Goal: Transaction & Acquisition: Purchase product/service

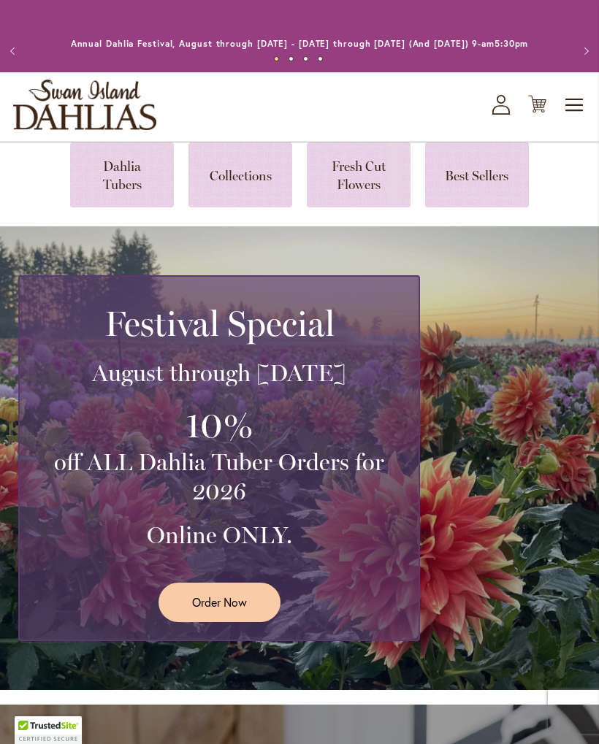
scroll to position [9, 0]
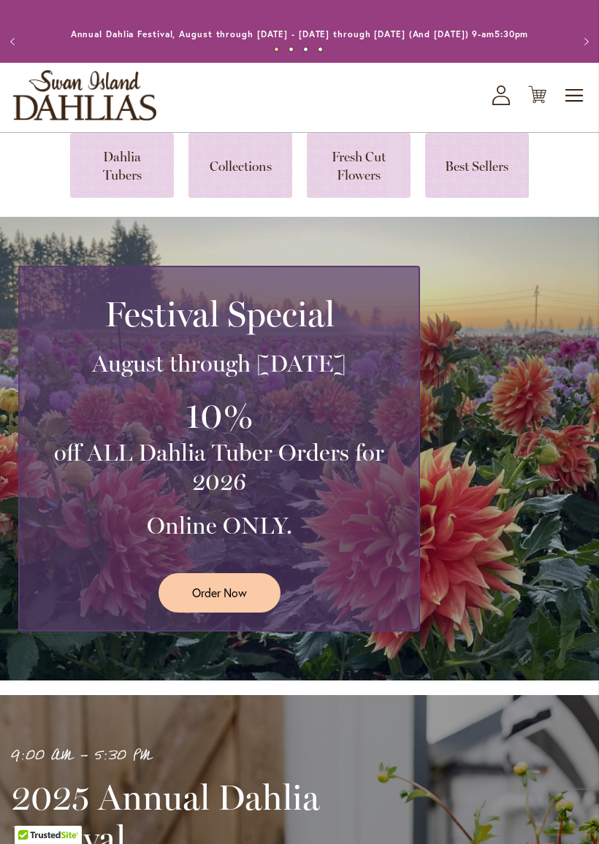
click at [524, 264] on div "Festival Special August through September 28th 10% off ALL Dahlia Tuber Orders …" at bounding box center [299, 449] width 599 height 464
click at [115, 186] on link at bounding box center [122, 165] width 104 height 65
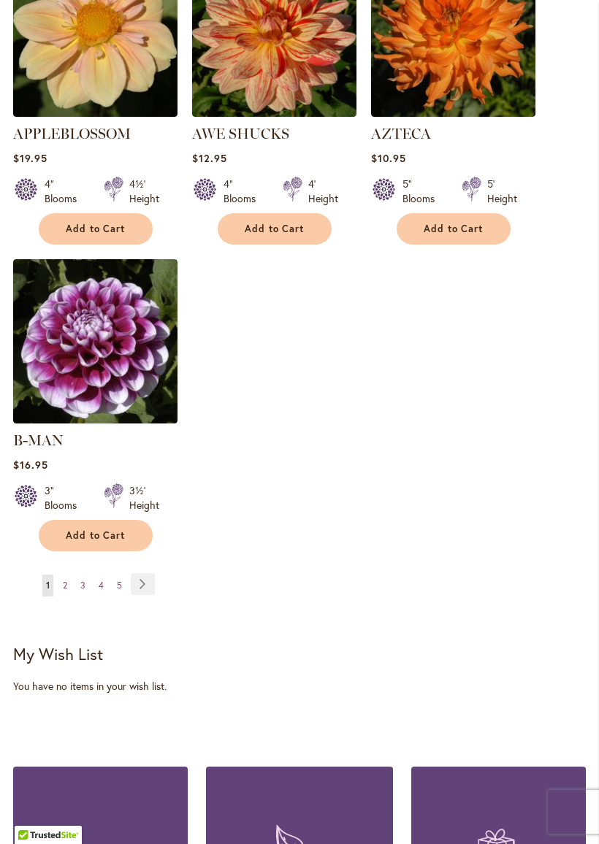
scroll to position [1965, 0]
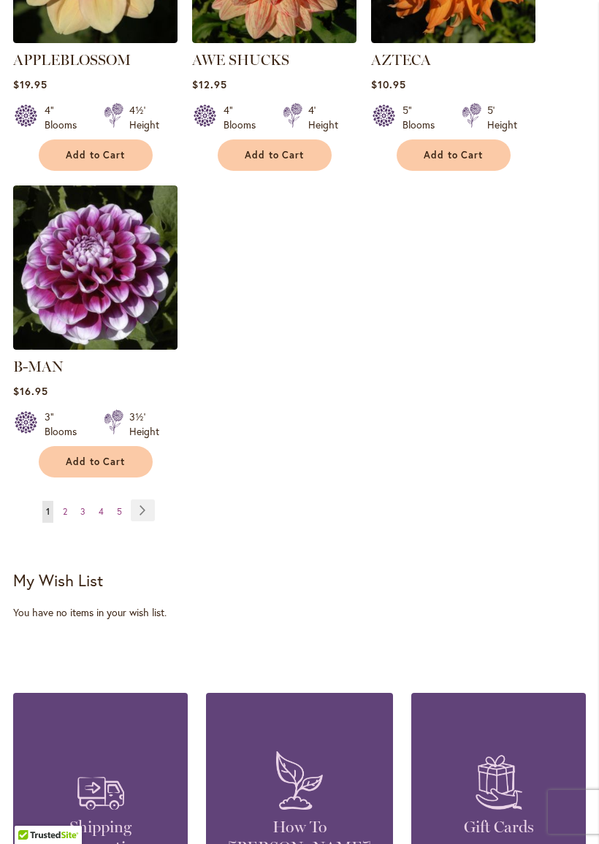
click at [150, 508] on link "Page Next" at bounding box center [143, 511] width 24 height 22
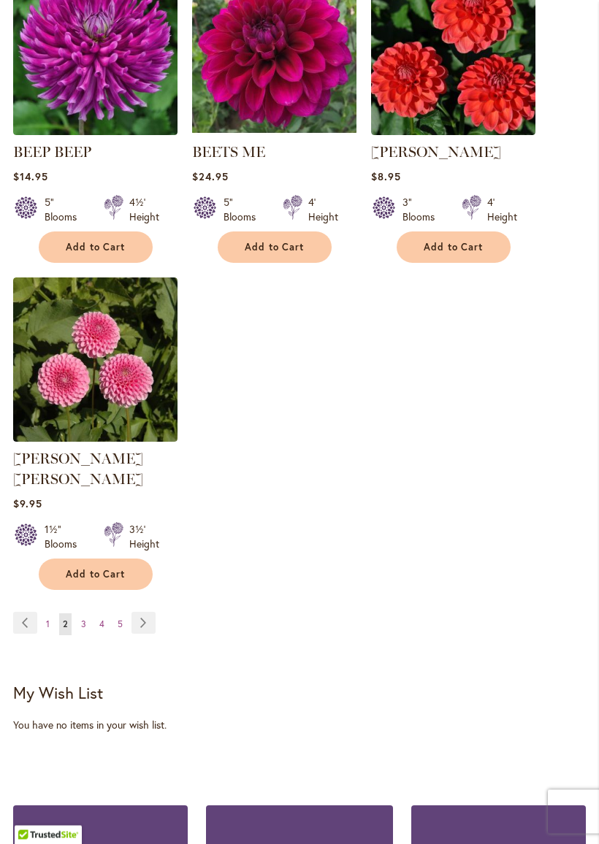
scroll to position [1853, 0]
click at [141, 618] on link "Page Next" at bounding box center [143, 623] width 24 height 22
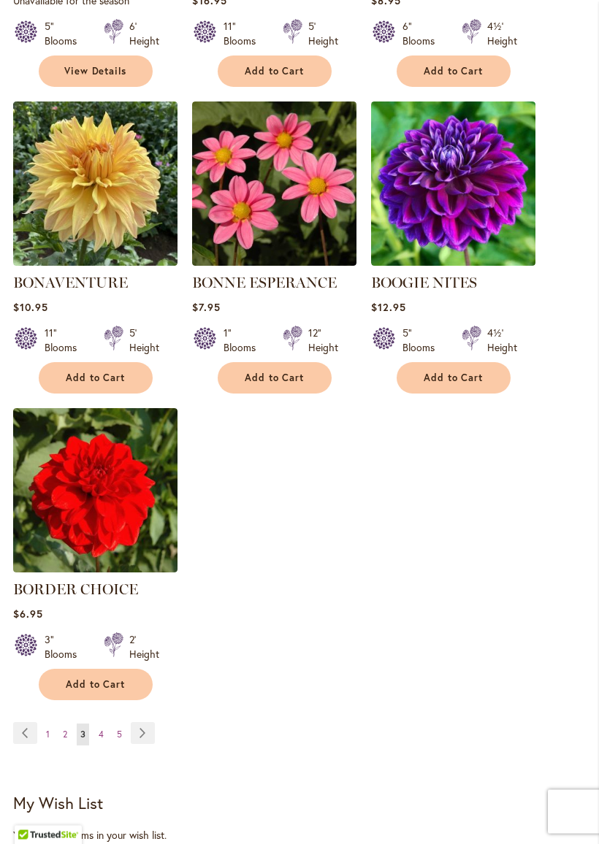
scroll to position [1727, 0]
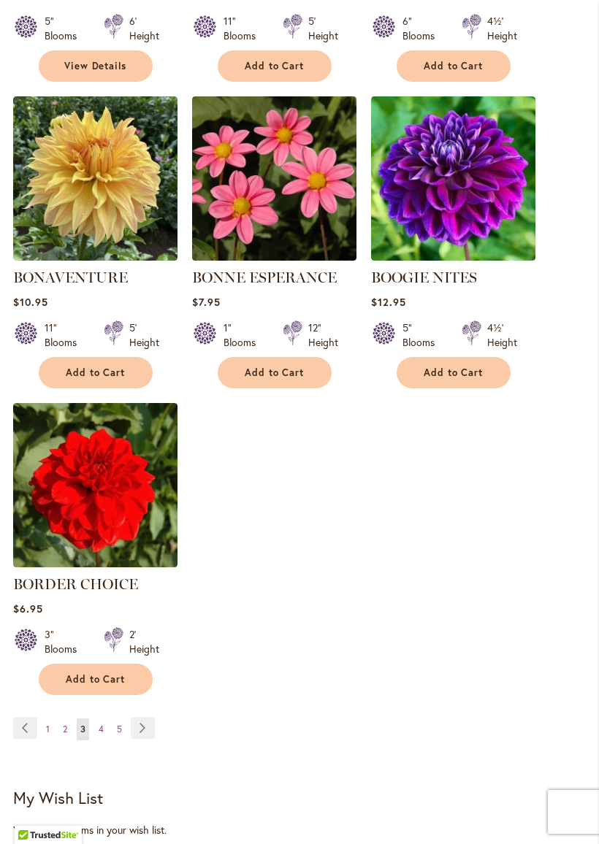
click at [144, 738] on link "Page Next" at bounding box center [143, 728] width 24 height 22
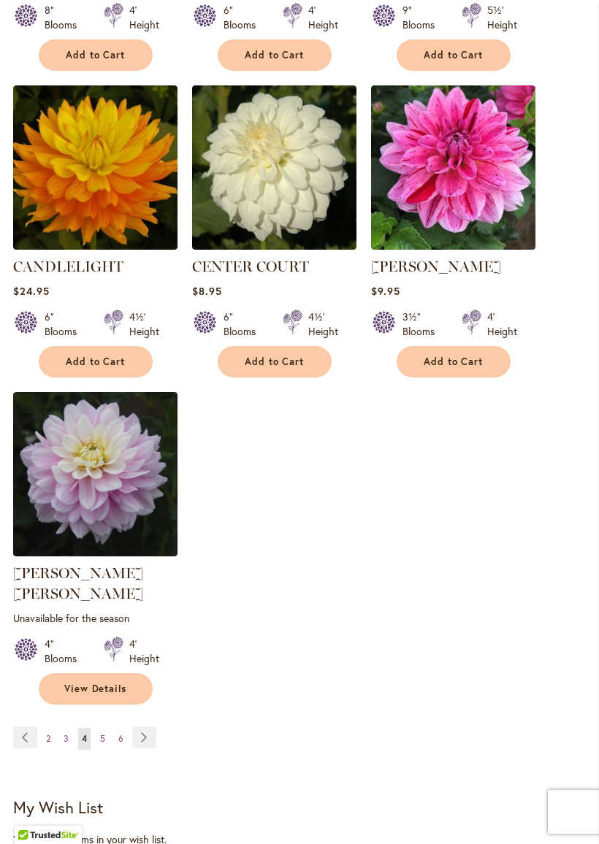
scroll to position [1771, 0]
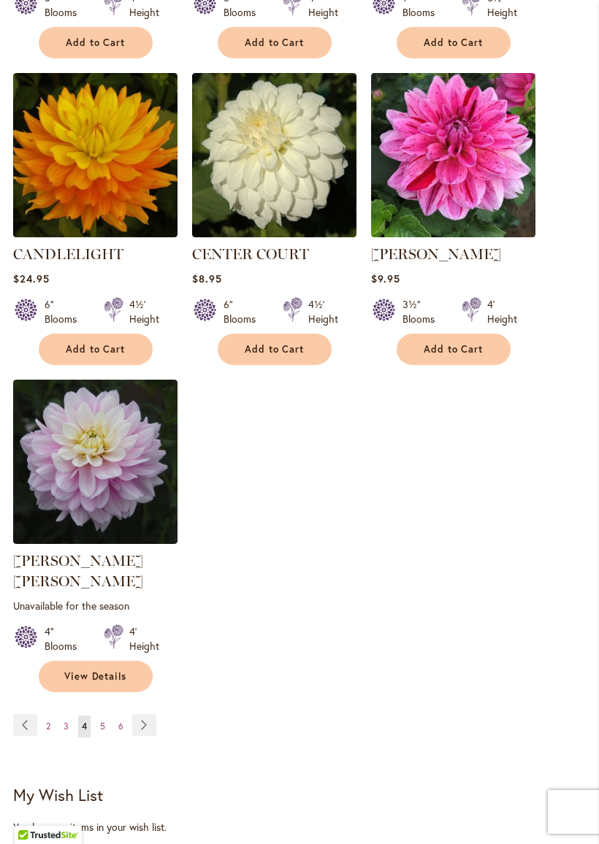
click at [137, 715] on link "Page Next" at bounding box center [144, 725] width 24 height 22
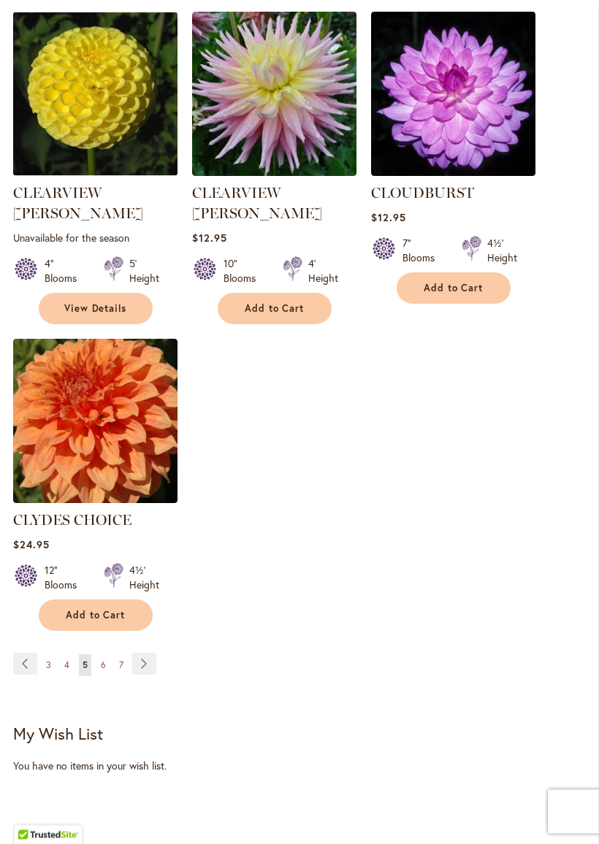
scroll to position [1833, 0]
click at [137, 653] on link "Page Next" at bounding box center [144, 664] width 24 height 22
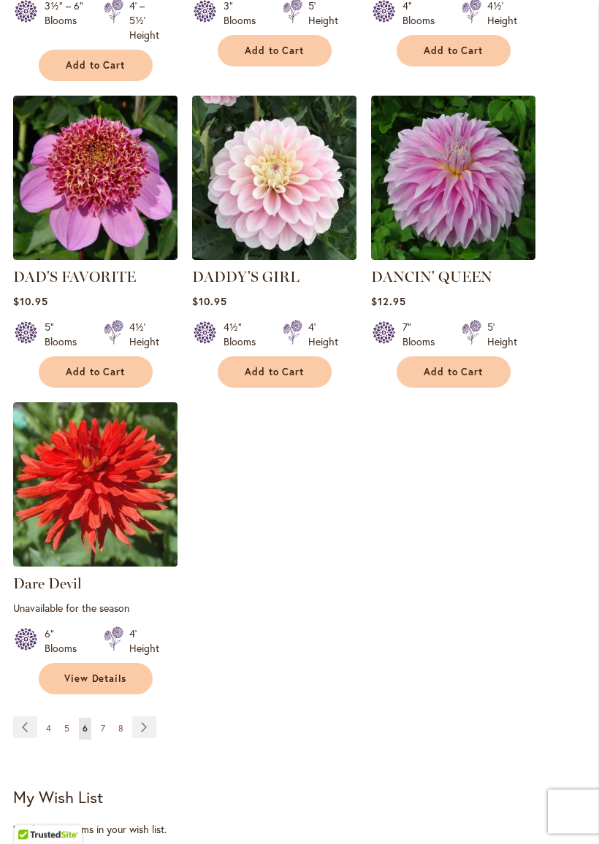
scroll to position [1786, 0]
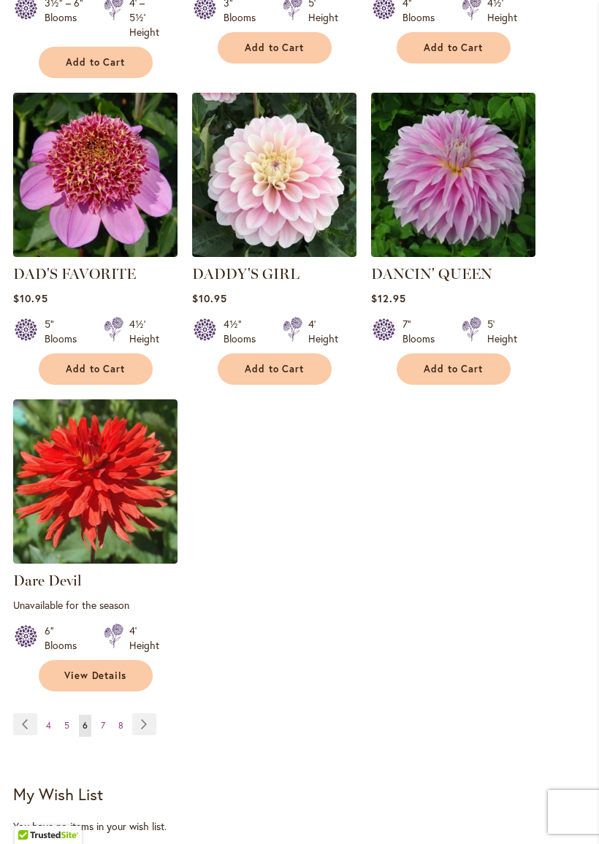
click at [142, 721] on link "Page Next" at bounding box center [144, 725] width 24 height 22
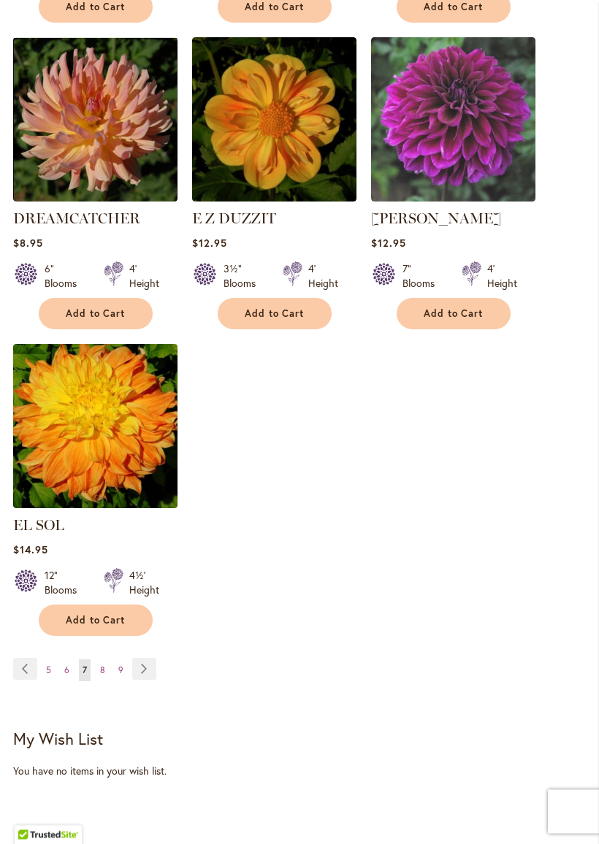
scroll to position [1807, 0]
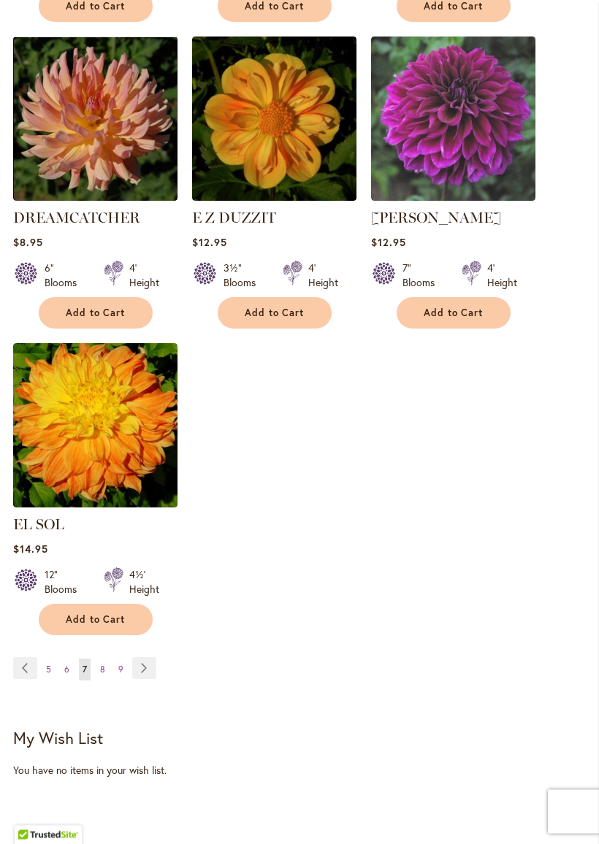
click at [138, 668] on link "Page Next" at bounding box center [144, 669] width 24 height 22
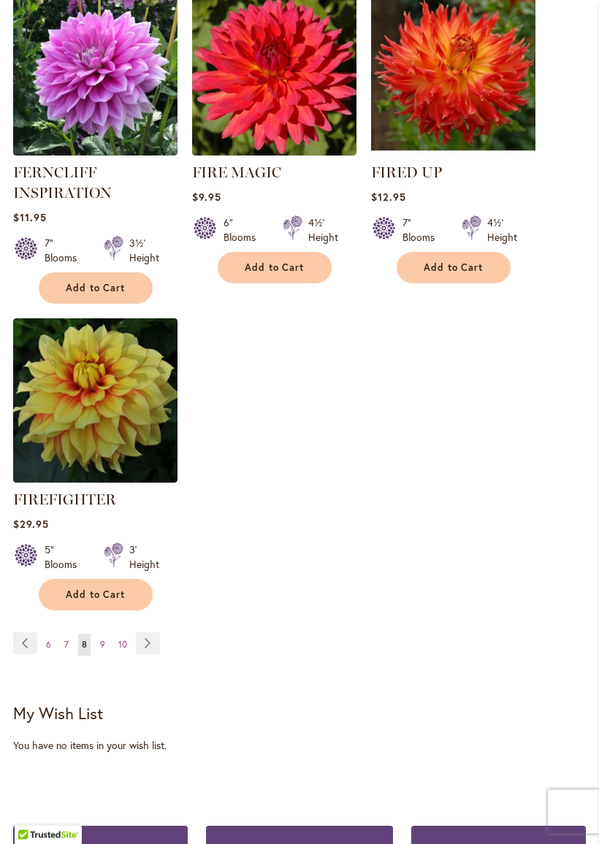
scroll to position [1883, 0]
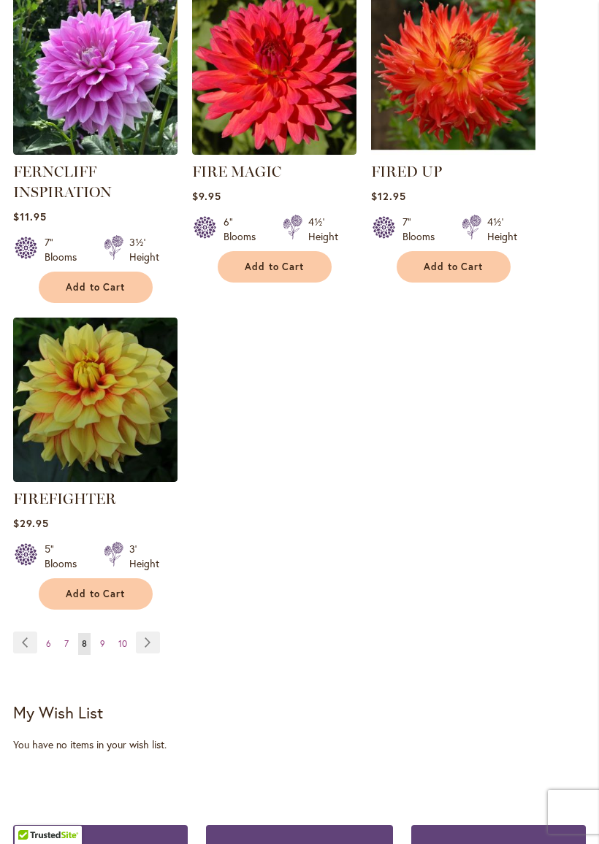
click at [150, 654] on link "Page Next" at bounding box center [148, 643] width 24 height 22
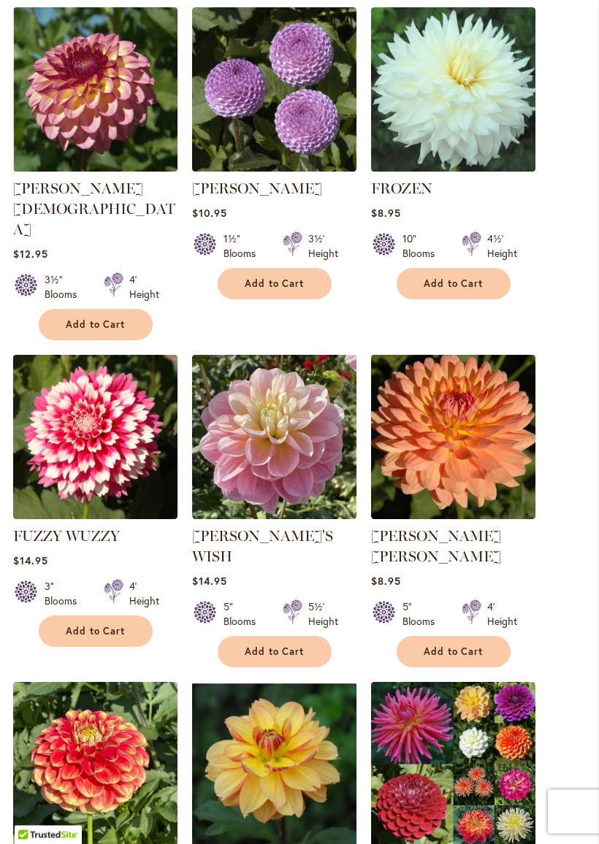
scroll to position [1203, 0]
click at [228, 446] on img at bounding box center [274, 437] width 164 height 164
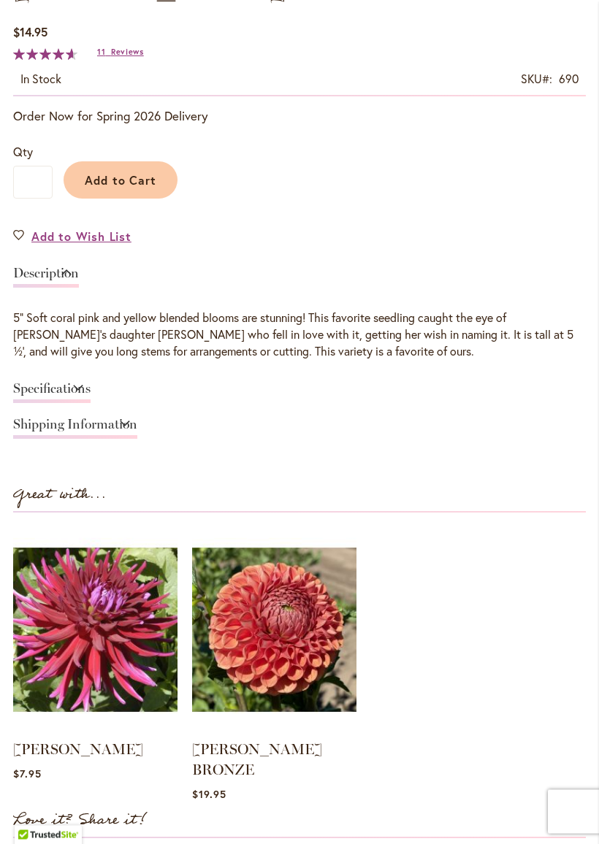
scroll to position [859, 0]
click at [33, 403] on link "Specifications" at bounding box center [51, 392] width 77 height 21
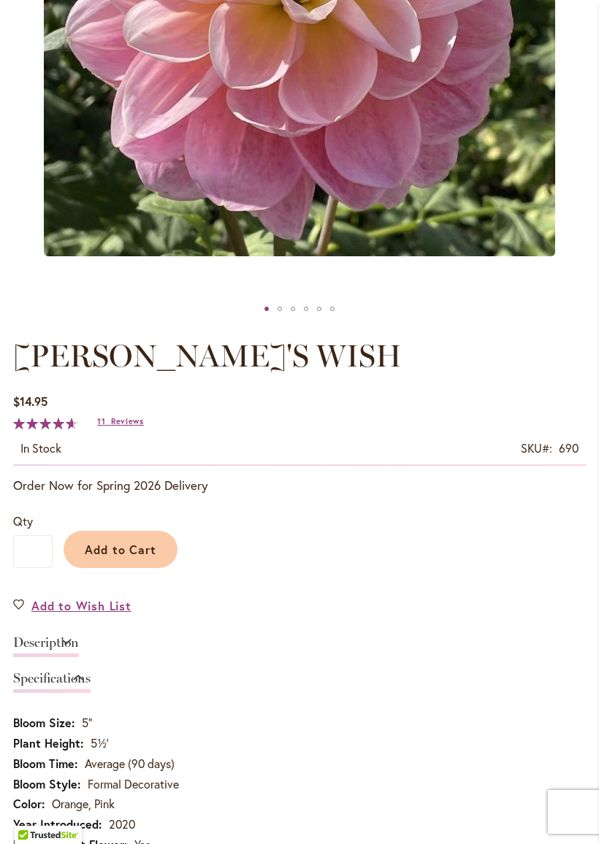
scroll to position [490, 0]
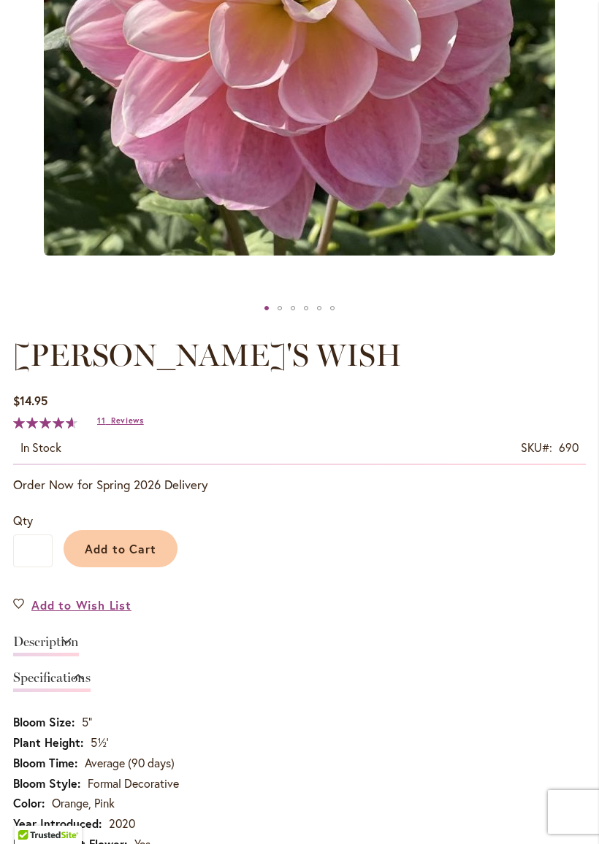
click at [104, 557] on span "Add to Cart" at bounding box center [121, 548] width 72 height 15
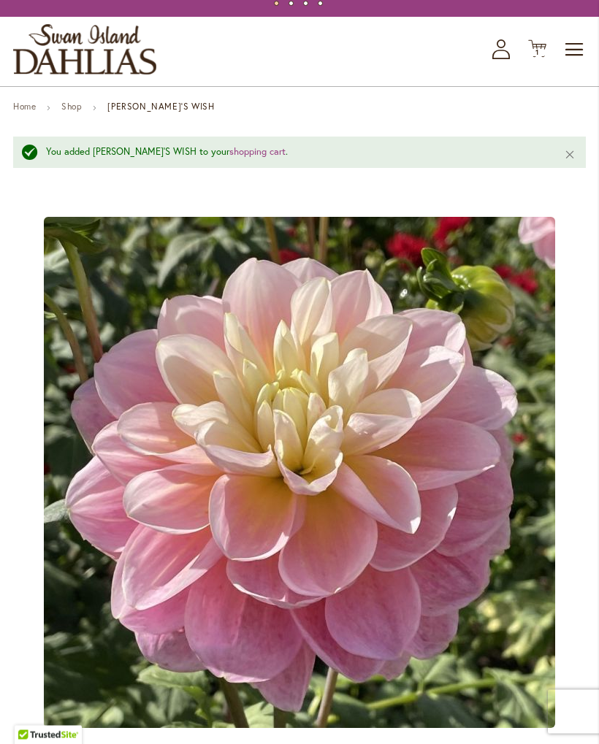
scroll to position [0, 0]
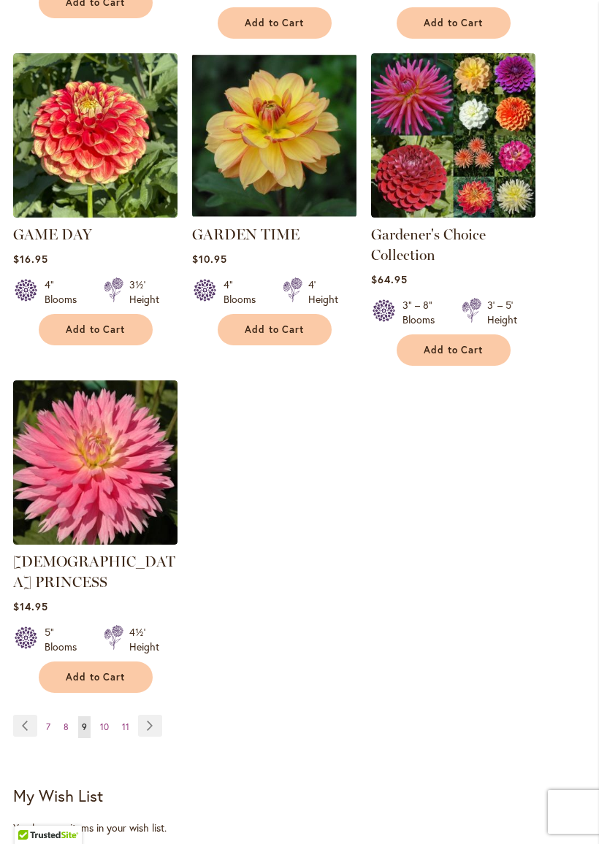
scroll to position [1870, 0]
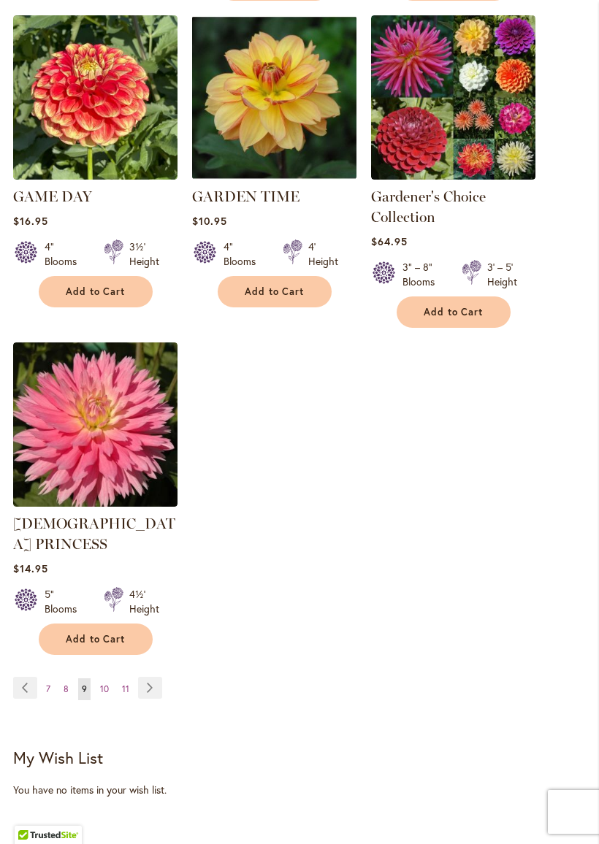
click at [148, 677] on link "Page Next" at bounding box center [150, 688] width 24 height 22
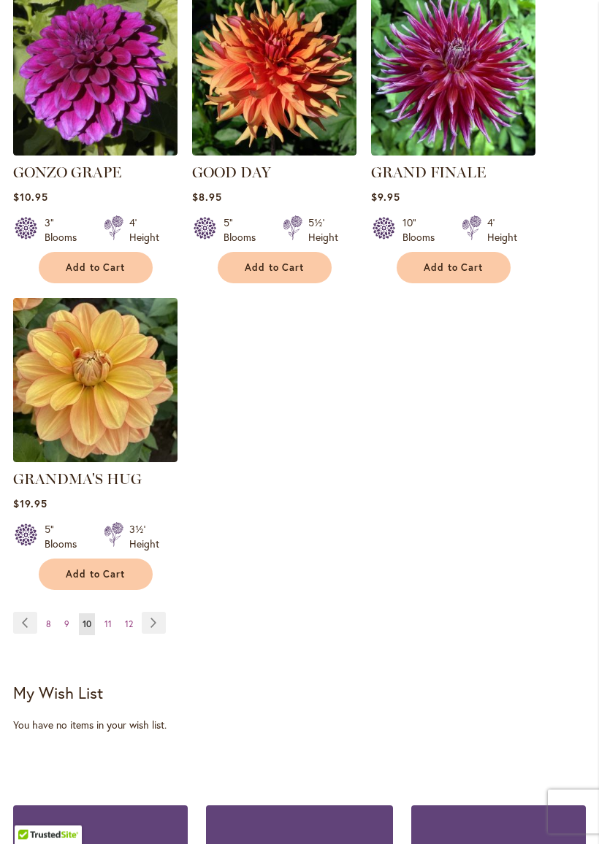
scroll to position [1853, 0]
click at [154, 616] on link "Page Next" at bounding box center [154, 623] width 24 height 22
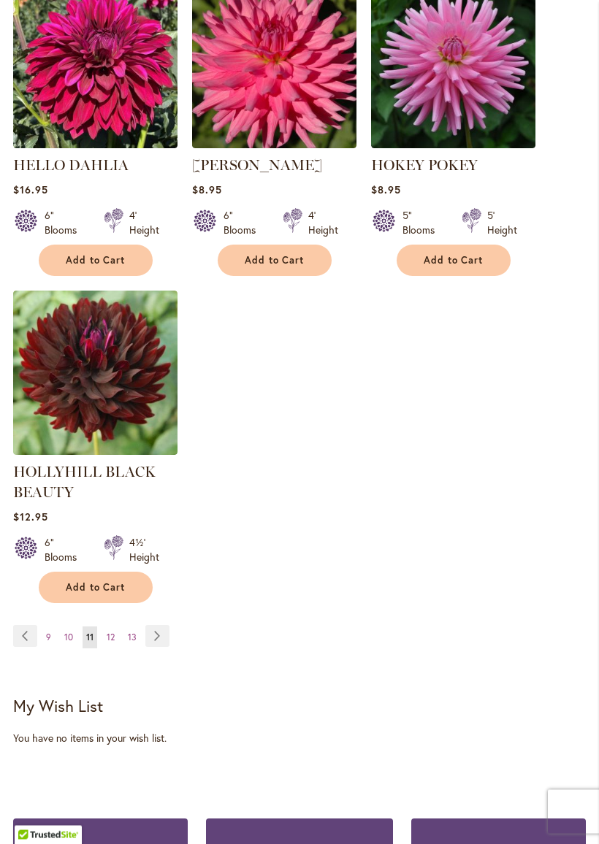
scroll to position [1895, 0]
click at [150, 647] on link "Page Next" at bounding box center [157, 636] width 24 height 22
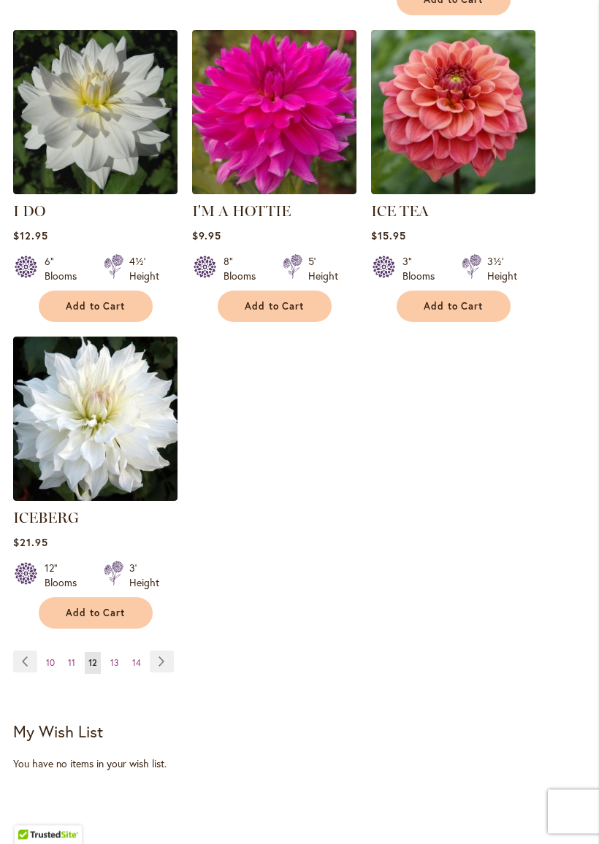
scroll to position [1814, 0]
click at [157, 658] on link "Page Next" at bounding box center [162, 662] width 24 height 22
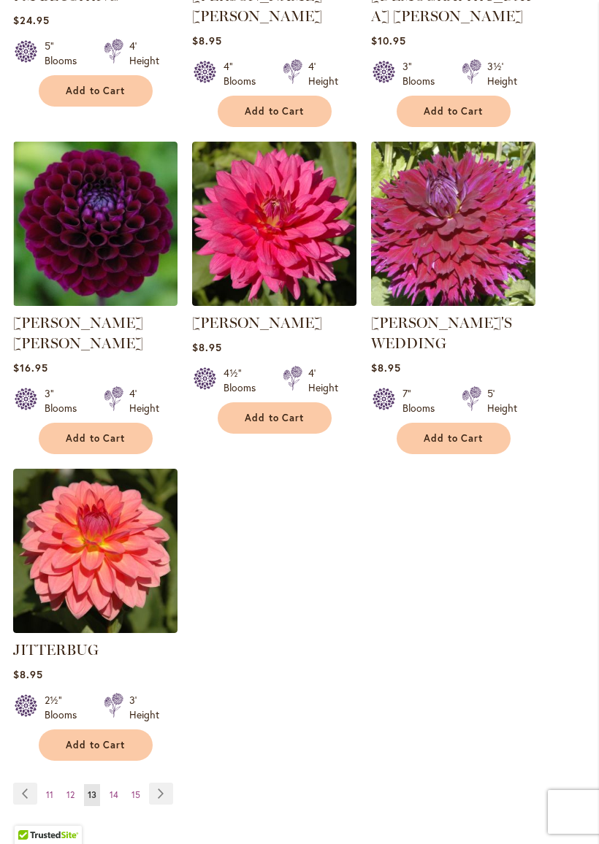
scroll to position [1721, 0]
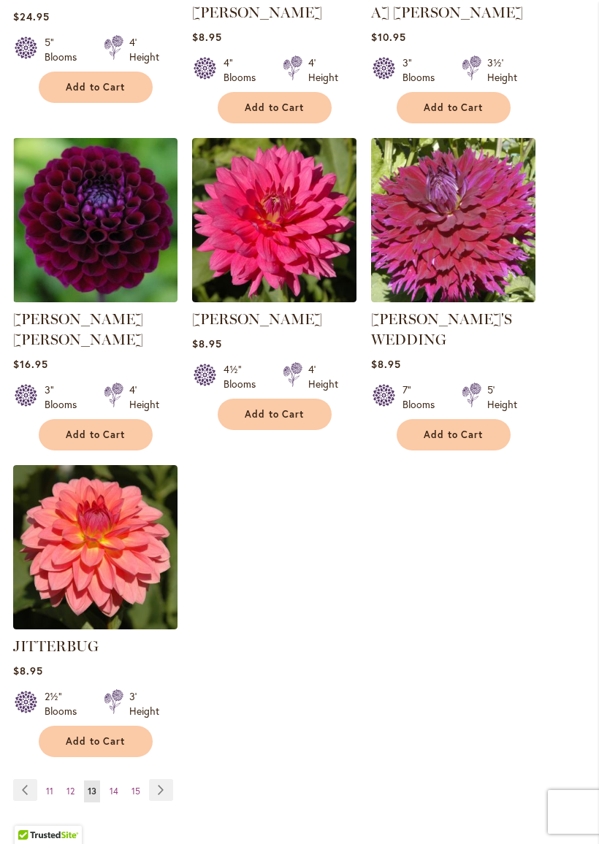
click at [164, 744] on link "Page Next" at bounding box center [161, 790] width 24 height 22
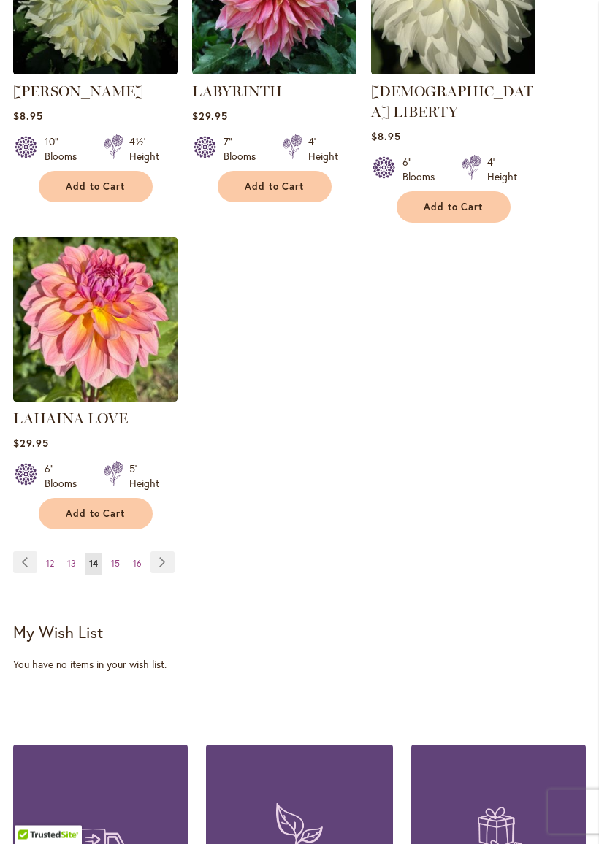
scroll to position [1914, 0]
click at [161, 555] on link "Page Next" at bounding box center [162, 562] width 24 height 22
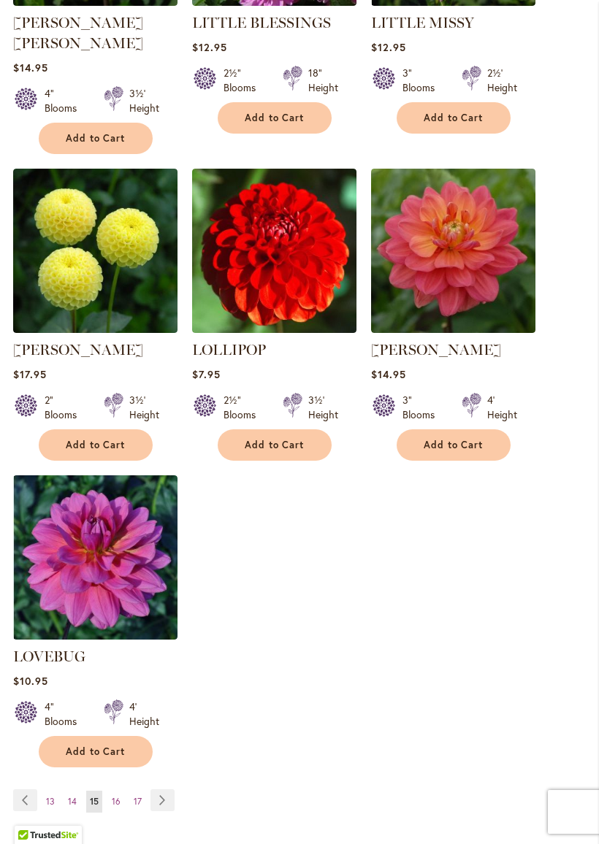
scroll to position [1797, 0]
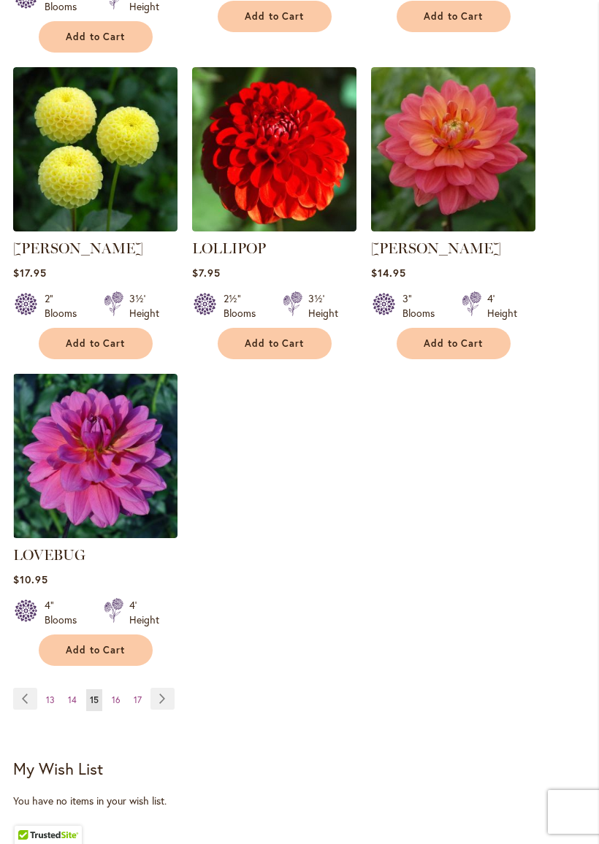
click at [153, 688] on link "Page Next" at bounding box center [162, 699] width 24 height 22
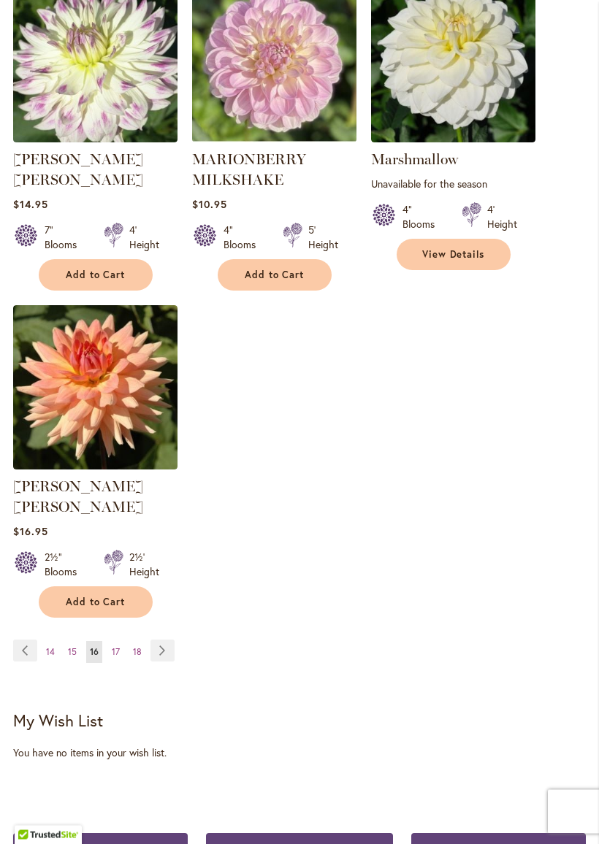
scroll to position [1866, 0]
click at [153, 640] on link "Page Next" at bounding box center [162, 651] width 24 height 22
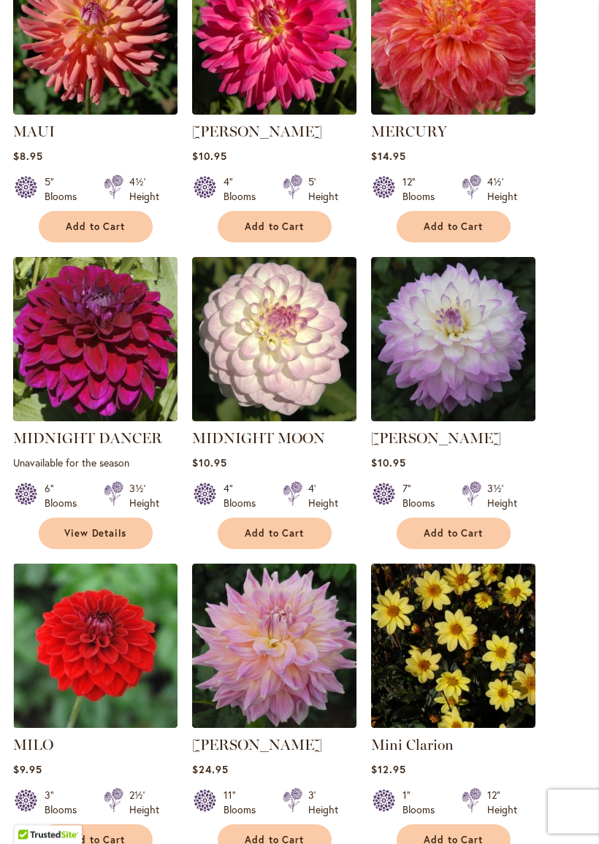
scroll to position [954, 0]
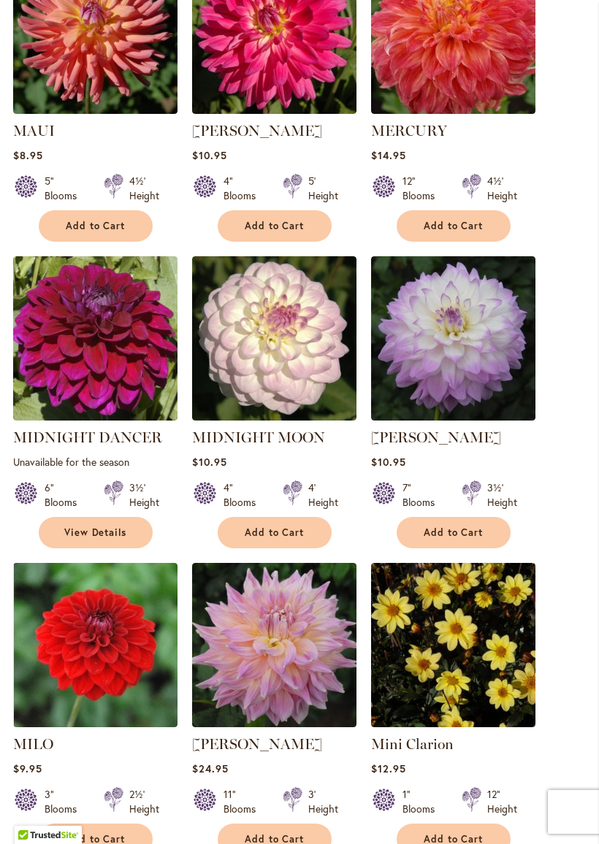
click at [437, 539] on span "Add to Cart" at bounding box center [454, 533] width 60 height 12
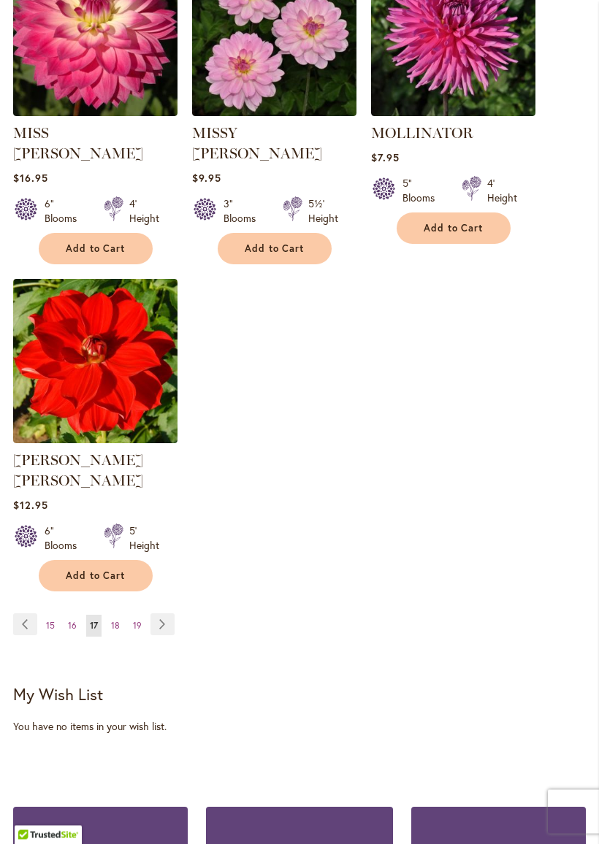
scroll to position [1911, 0]
click at [161, 614] on link "Page Next" at bounding box center [162, 625] width 24 height 22
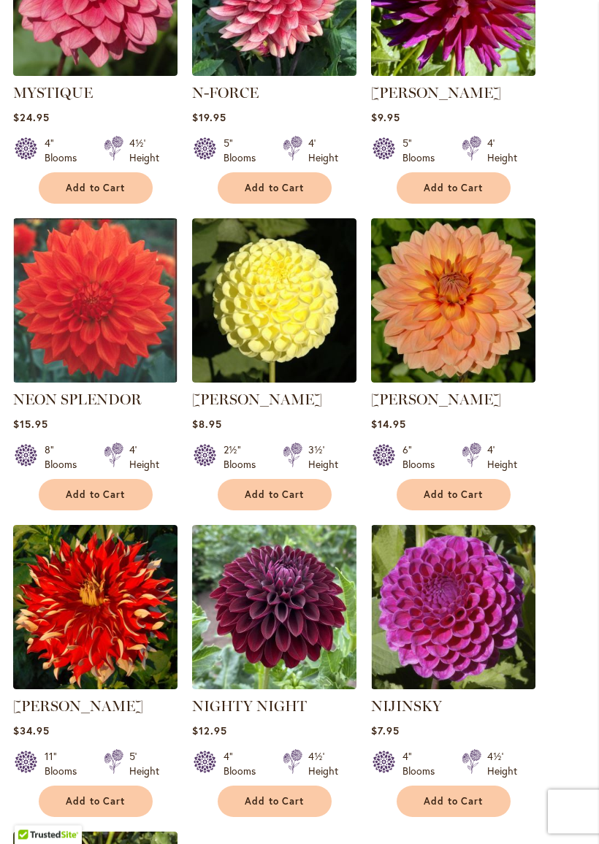
scroll to position [1302, 0]
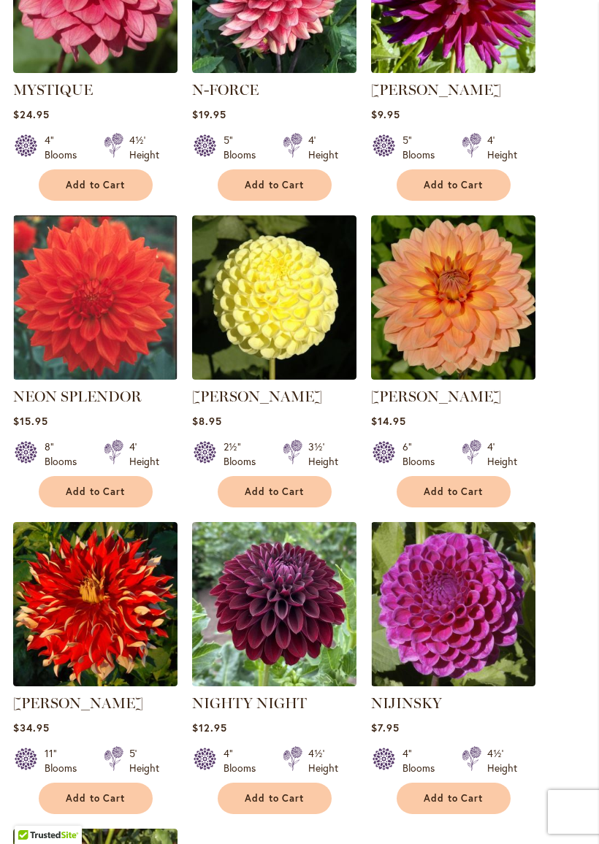
click at [45, 335] on img at bounding box center [95, 297] width 164 height 164
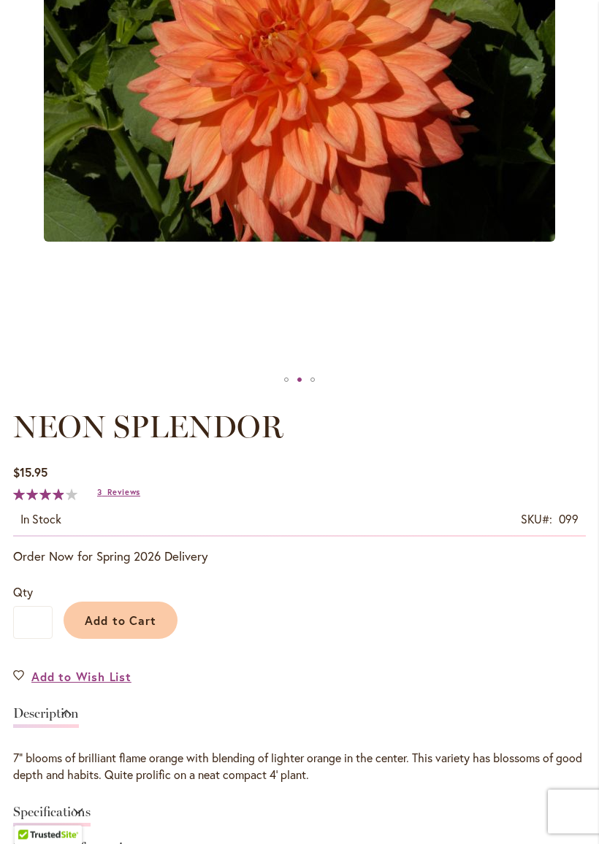
scroll to position [453, 0]
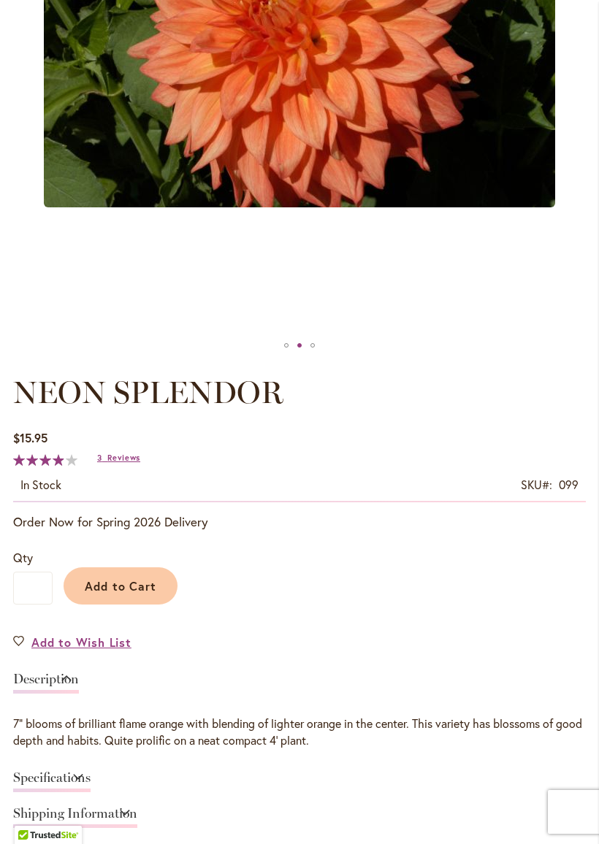
click at [106, 594] on span "Add to Cart" at bounding box center [121, 585] width 72 height 15
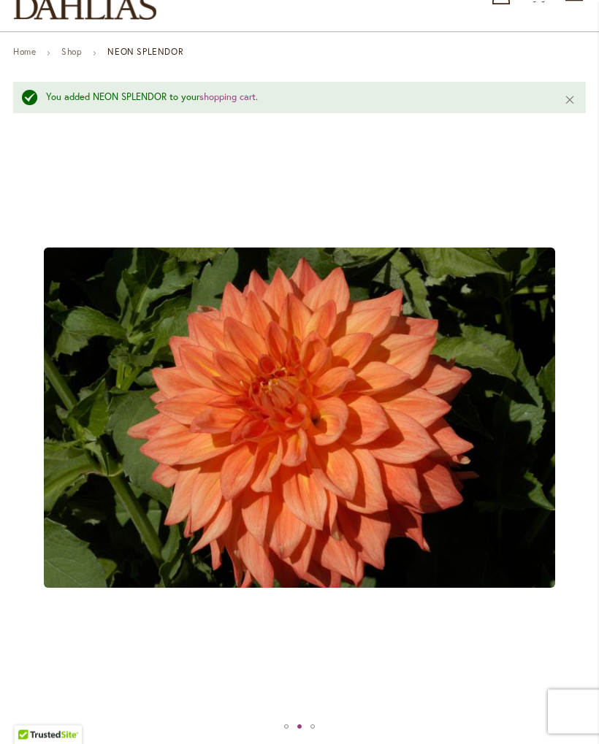
scroll to position [0, 0]
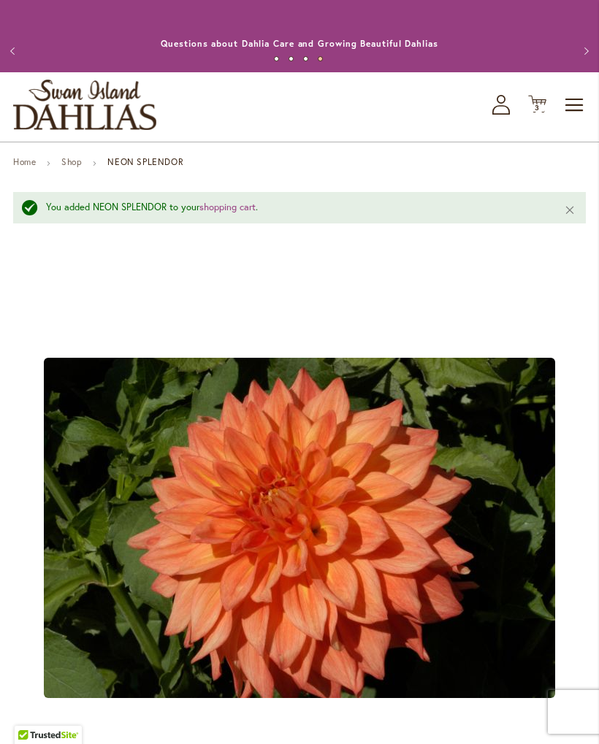
click at [532, 112] on span "3 3 items" at bounding box center [537, 107] width 15 height 7
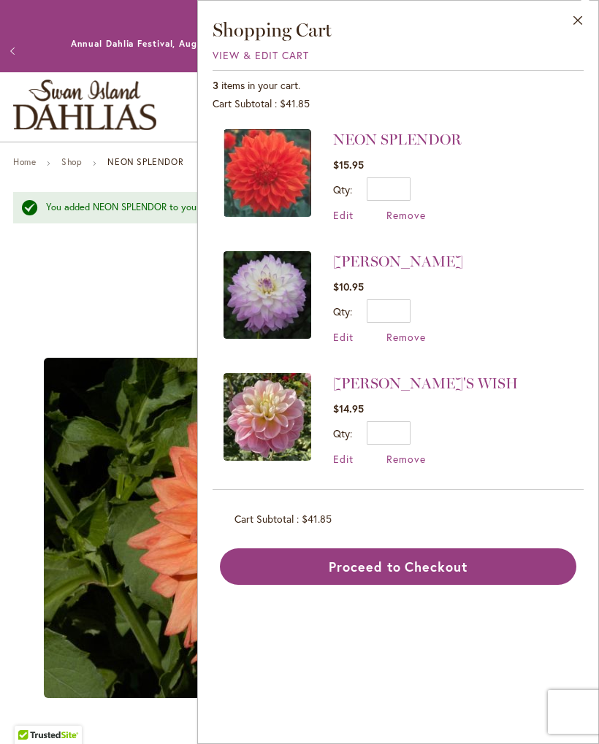
click at [258, 403] on img at bounding box center [267, 417] width 88 height 88
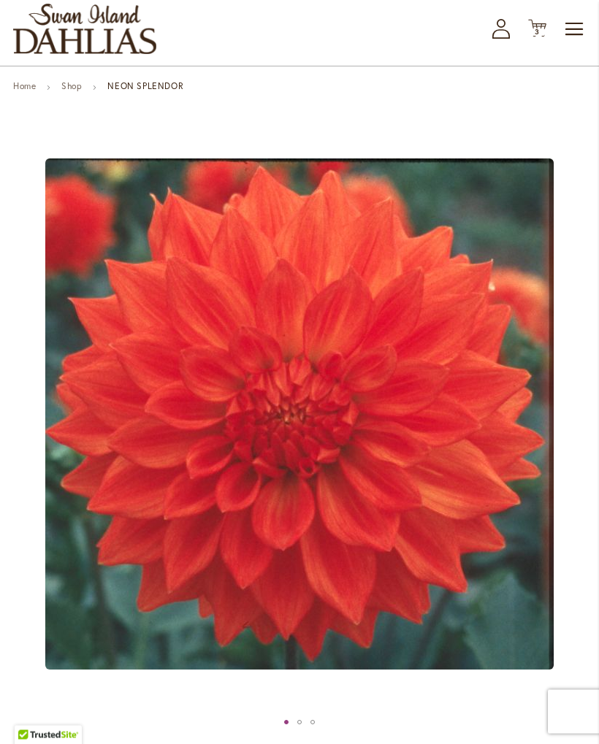
scroll to position [43, 0]
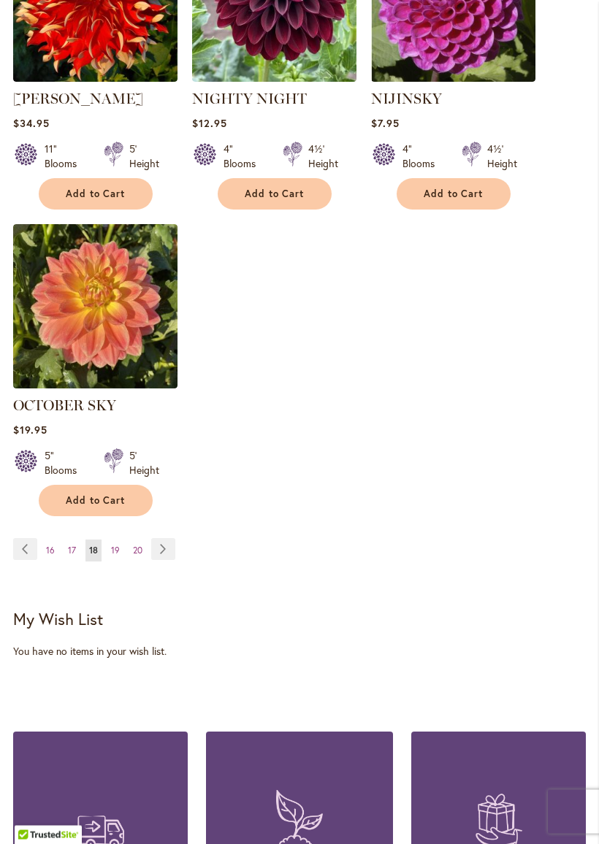
scroll to position [1910, 0]
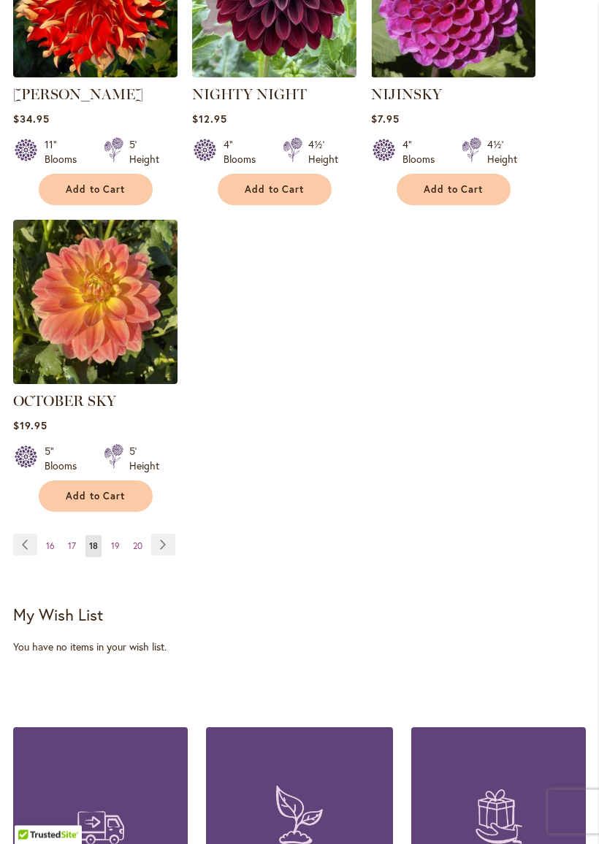
click at [116, 552] on span "19" at bounding box center [115, 546] width 9 height 11
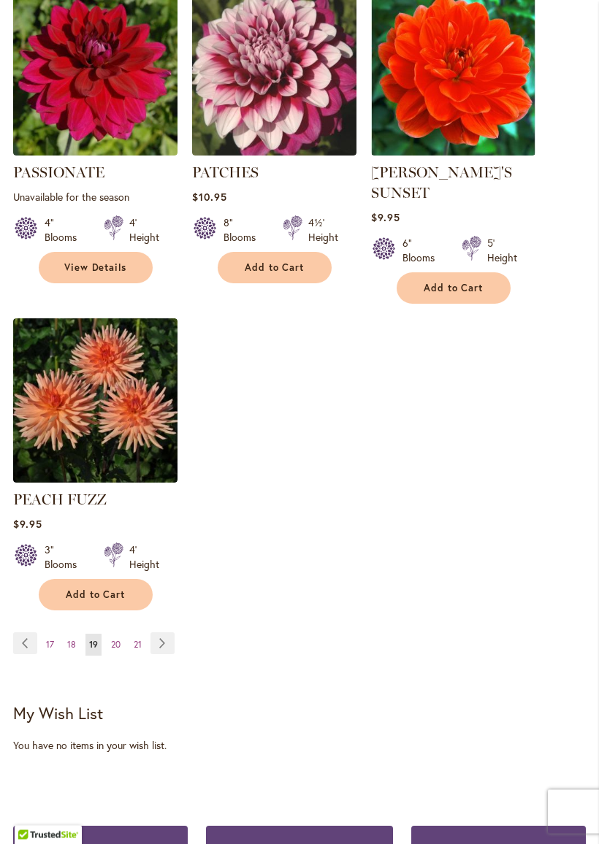
scroll to position [1853, 0]
click at [162, 644] on link "Page Next" at bounding box center [162, 644] width 24 height 22
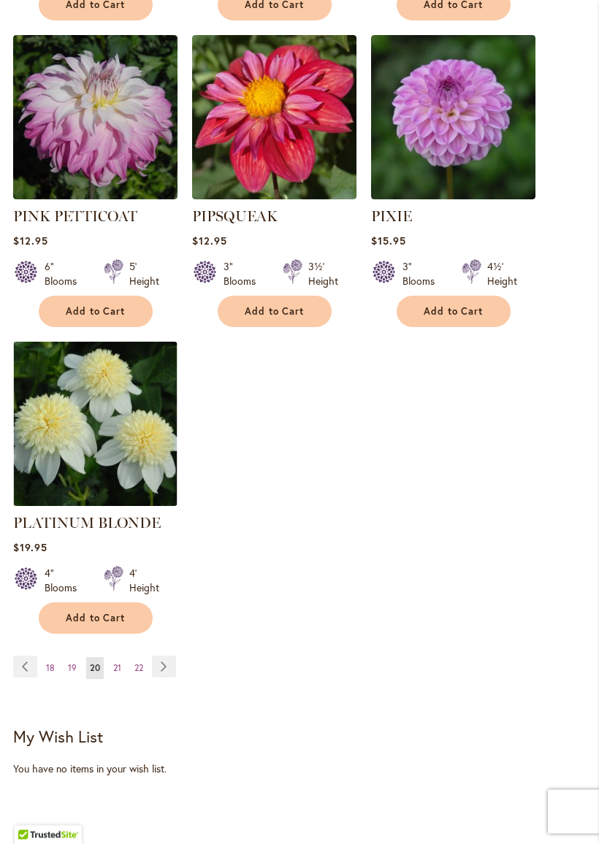
scroll to position [1875, 0]
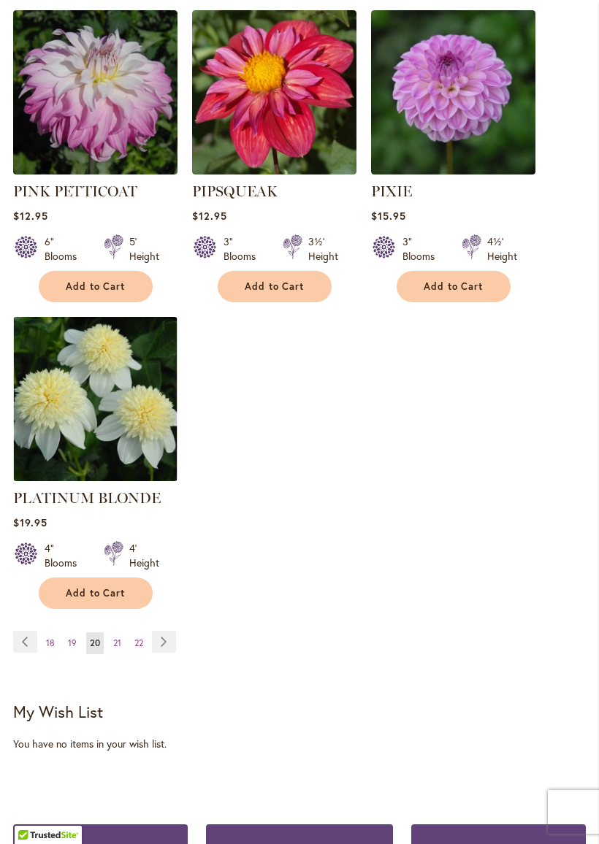
click at [164, 631] on link "Page Next" at bounding box center [164, 642] width 24 height 22
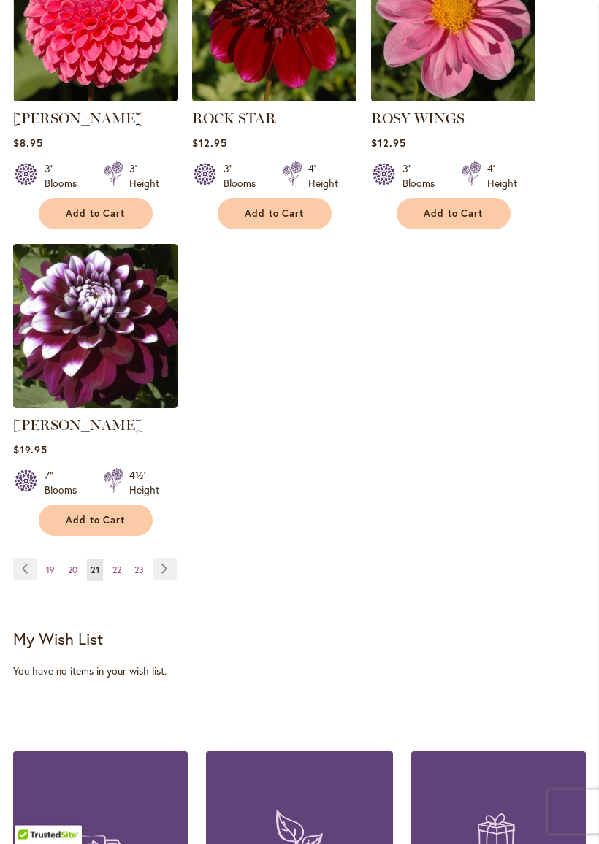
scroll to position [1907, 0]
click at [160, 580] on link "Page Next" at bounding box center [165, 569] width 24 height 22
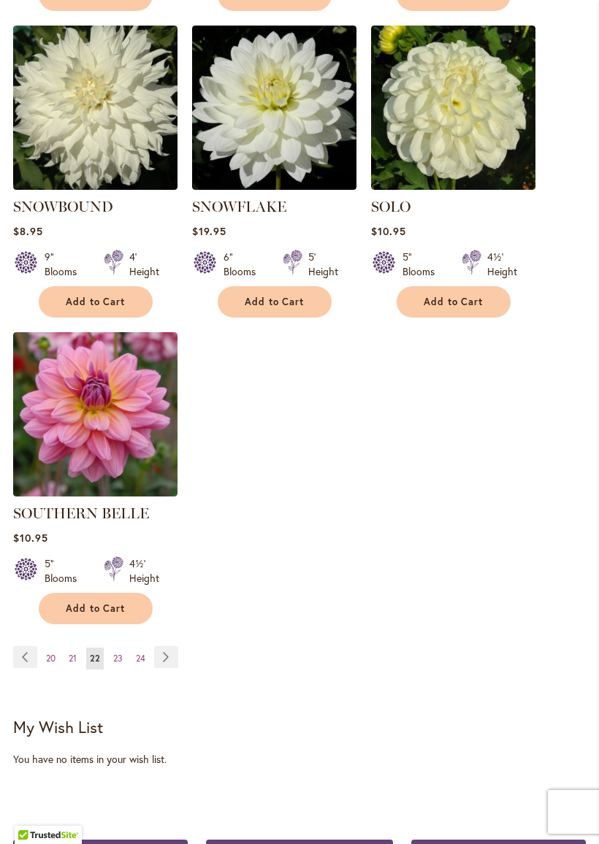
scroll to position [1819, 0]
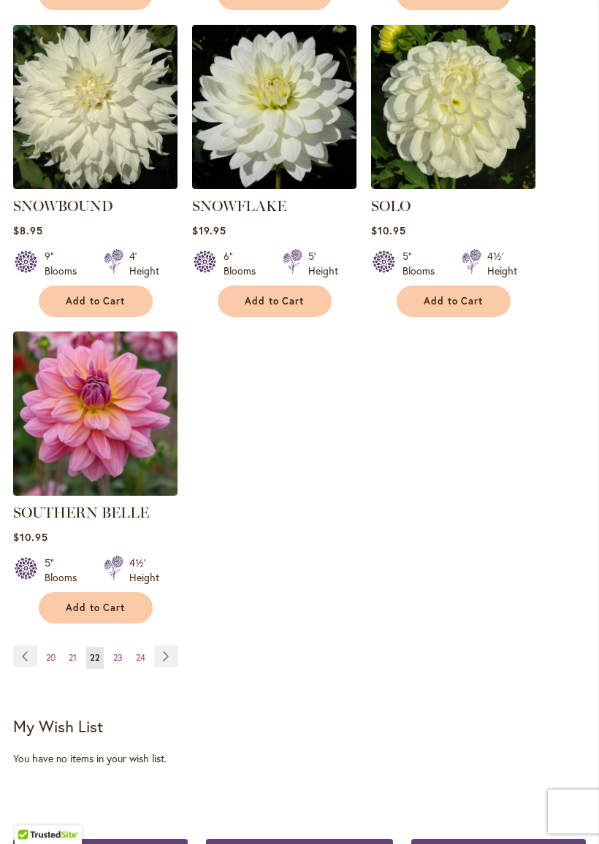
click at [119, 660] on link "Page 23" at bounding box center [118, 659] width 17 height 22
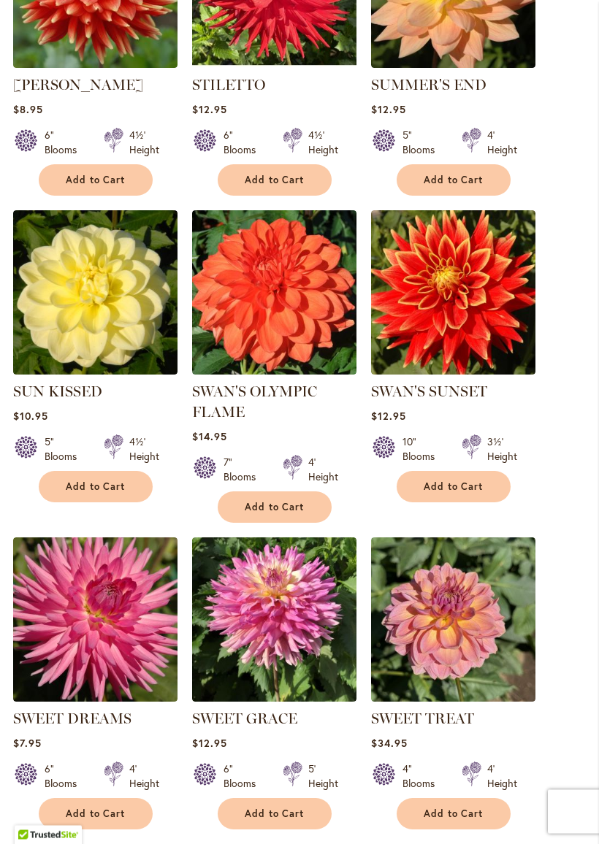
scroll to position [1305, 0]
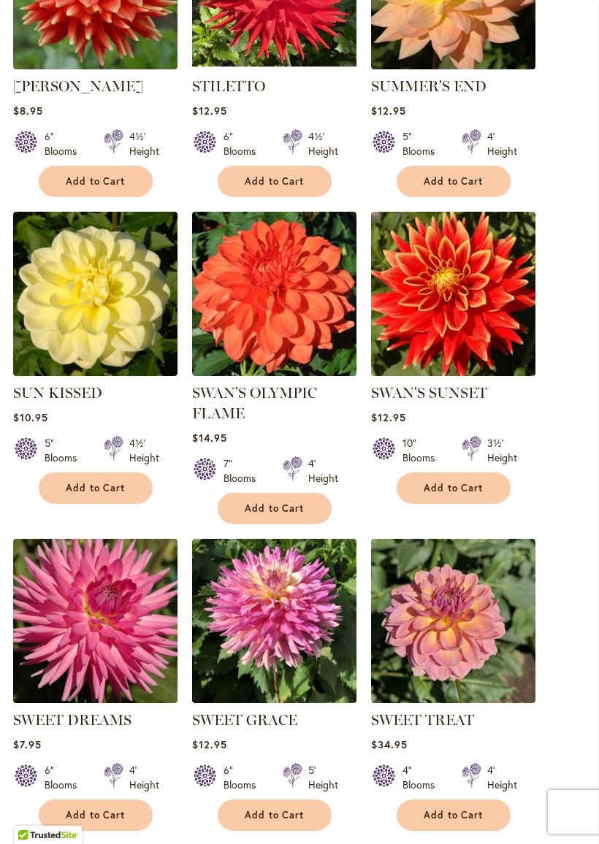
click at [245, 334] on img at bounding box center [274, 294] width 164 height 164
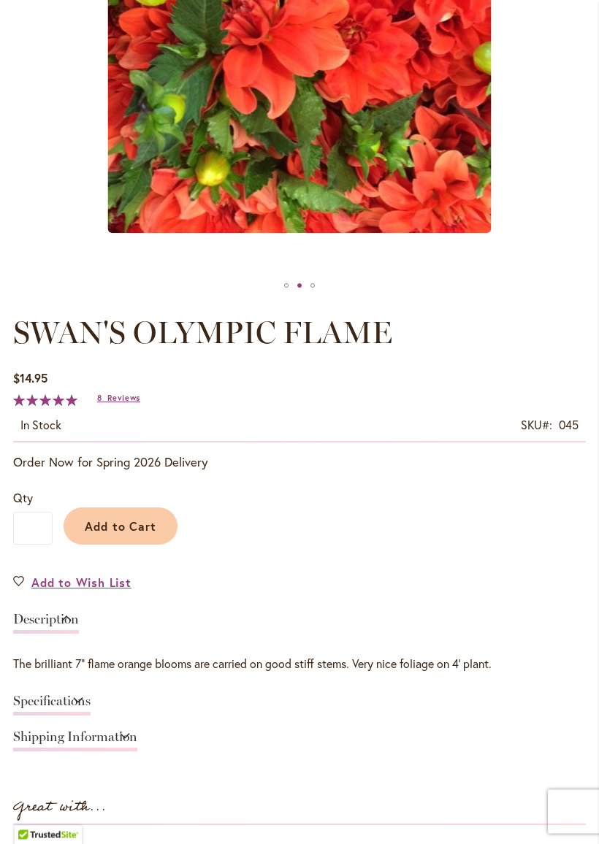
scroll to position [516, 0]
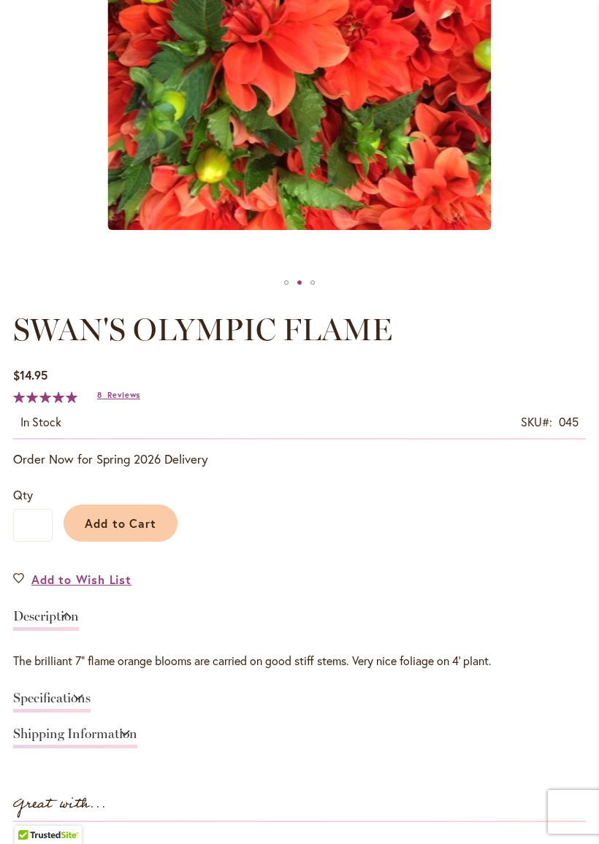
click at [108, 531] on span "Add to Cart" at bounding box center [121, 523] width 72 height 15
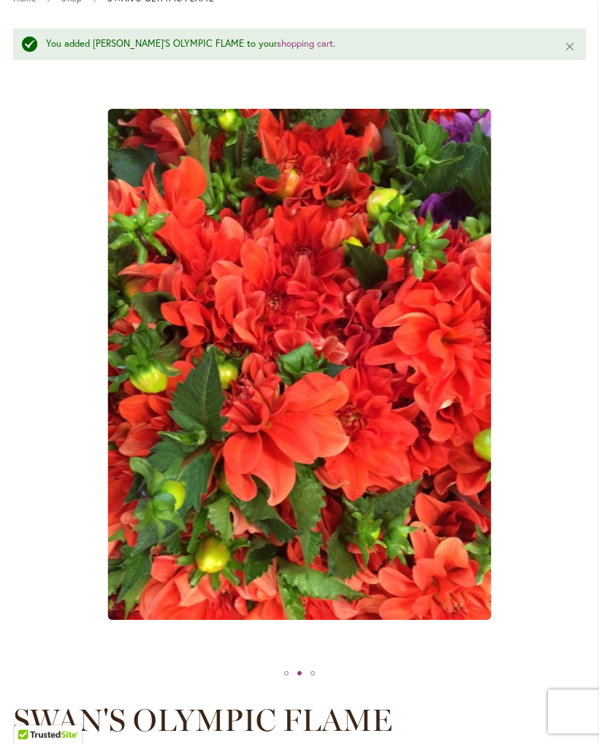
scroll to position [0, 0]
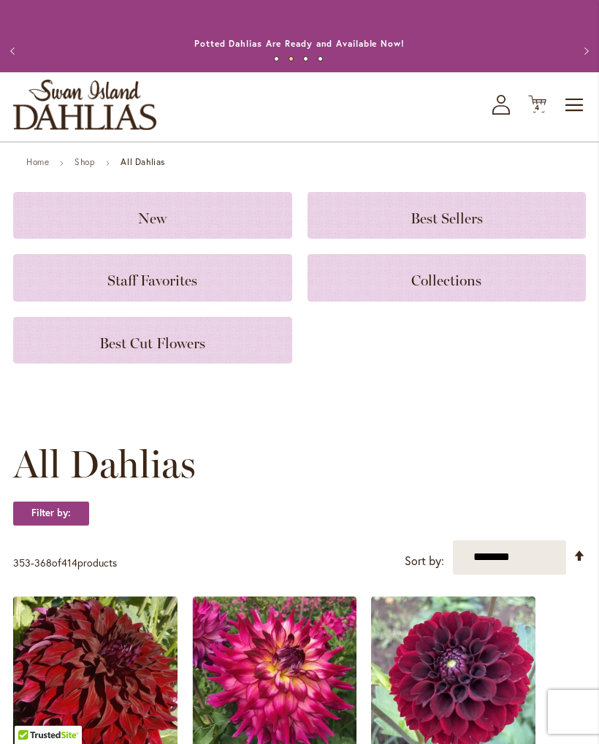
click at [521, 126] on div "Toggle Nav Shop All Shop Dahlia Tubers Collections Fresh Cut Dahlias Gardening …" at bounding box center [299, 106] width 599 height 69
click at [531, 113] on icon "Cart .cls-1 { fill: #231f20; }" at bounding box center [537, 104] width 18 height 18
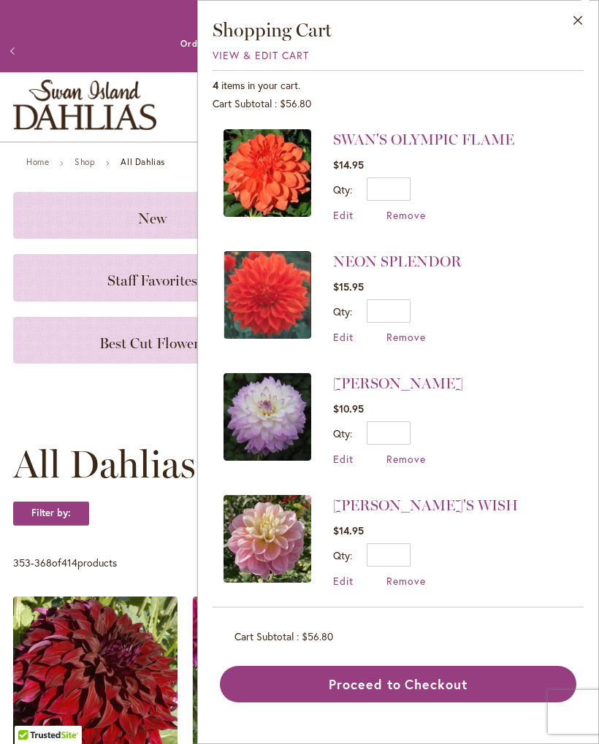
click at [251, 289] on img at bounding box center [267, 295] width 88 height 88
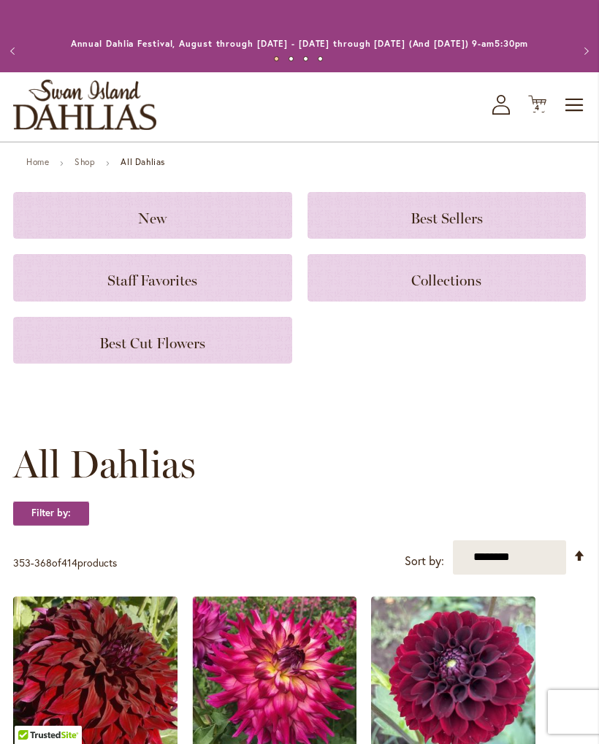
click at [93, 223] on h3 "New" at bounding box center [153, 215] width 244 height 16
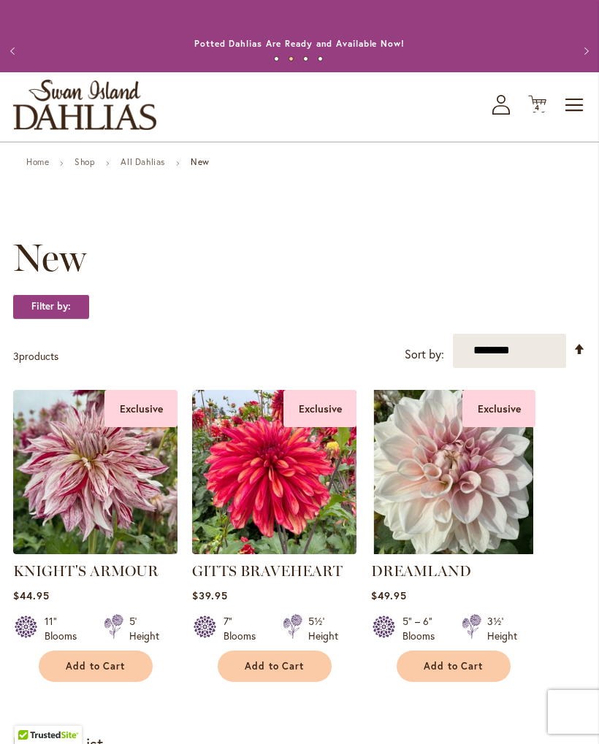
click at [140, 167] on link "All Dahlias" at bounding box center [143, 161] width 45 height 11
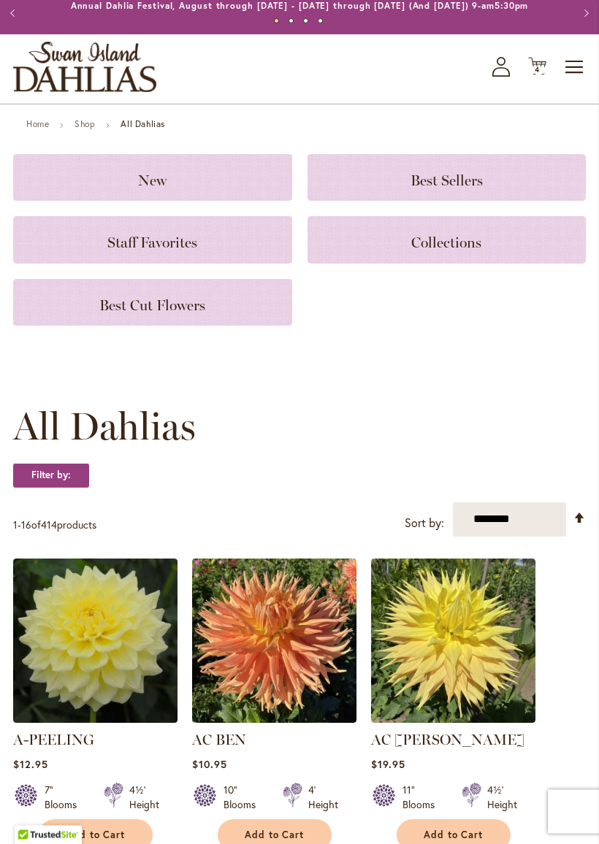
scroll to position [38, 0]
click at [515, 526] on select "**********" at bounding box center [509, 519] width 113 height 34
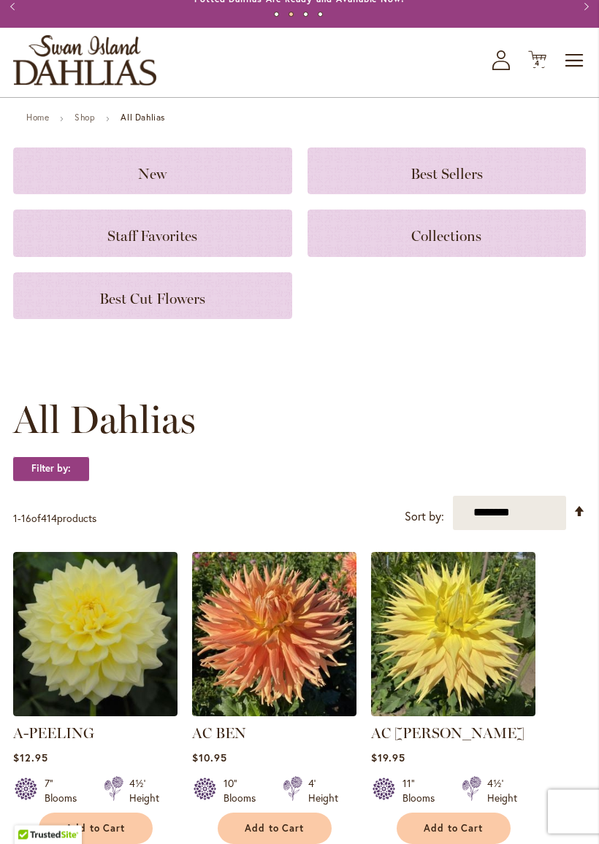
scroll to position [37, 0]
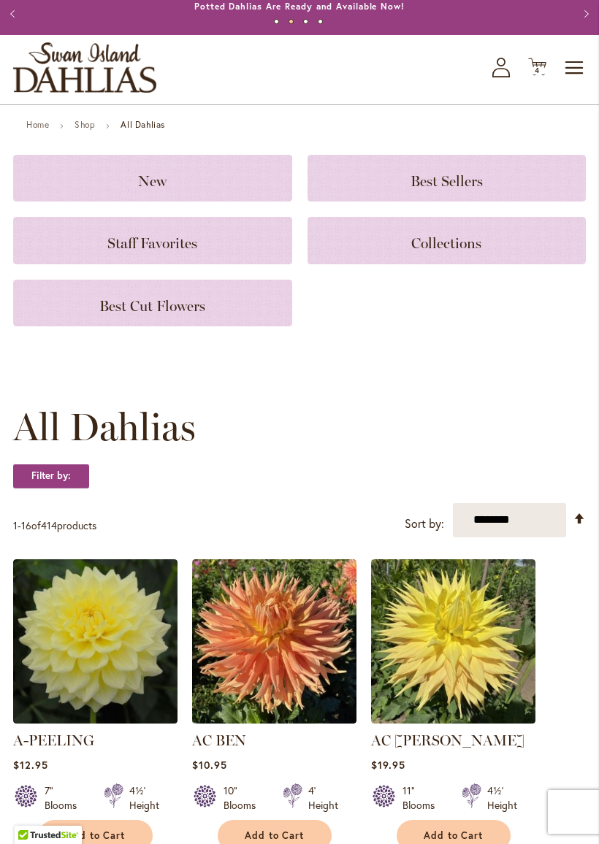
click at [80, 248] on h3 "Staff Favorites" at bounding box center [153, 240] width 244 height 16
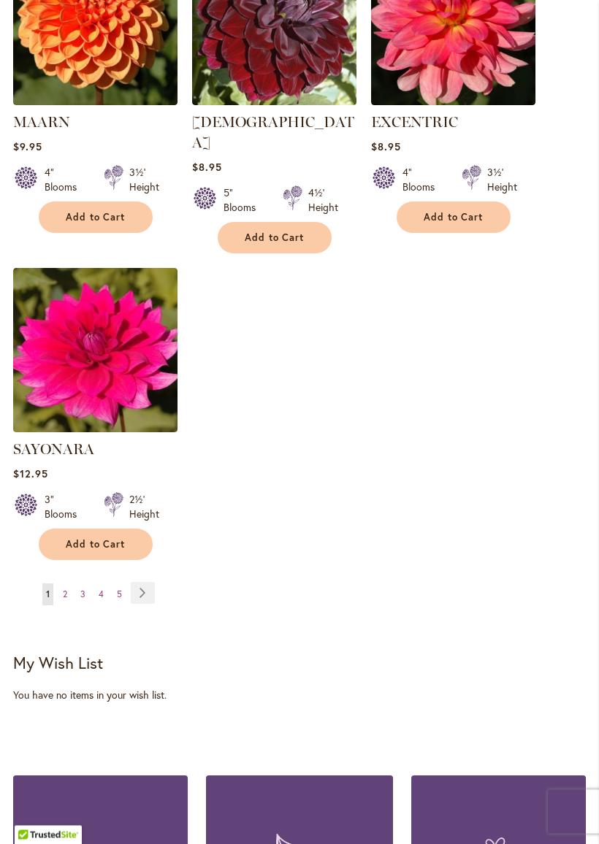
scroll to position [1700, 0]
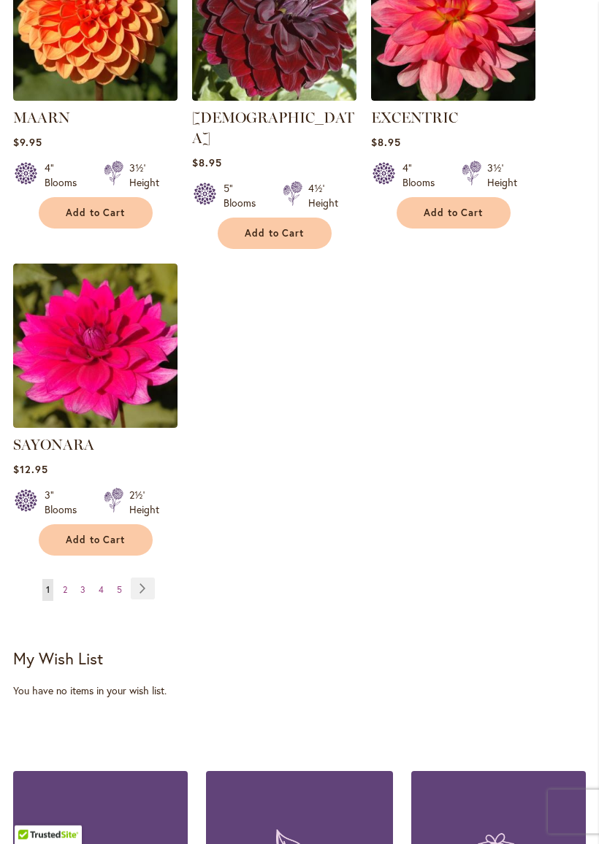
click at [141, 579] on link "Page Next" at bounding box center [143, 589] width 24 height 22
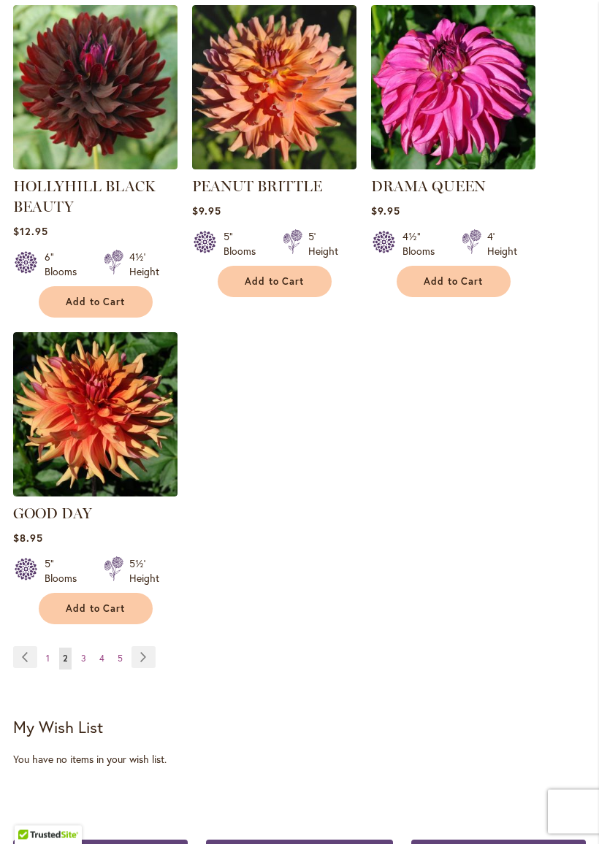
scroll to position [1635, 0]
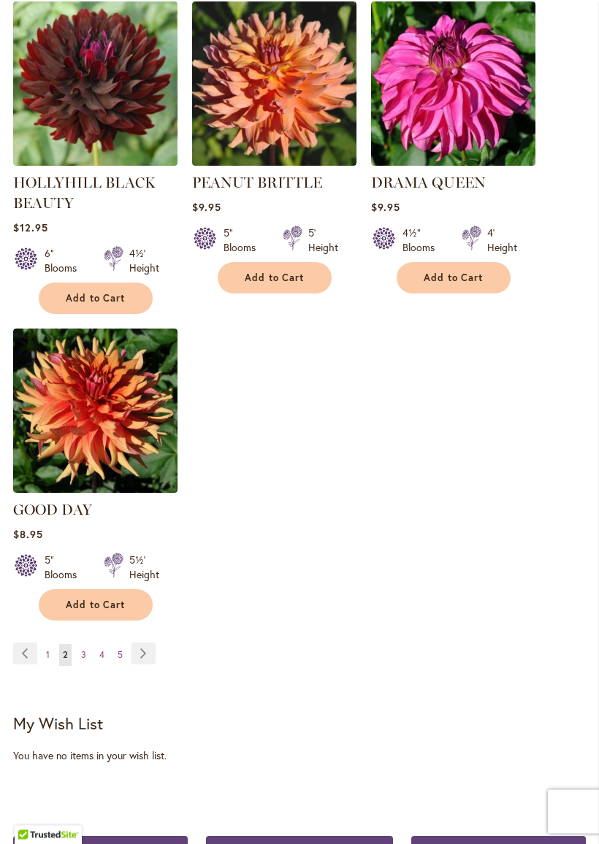
click at [134, 648] on link "Page Next" at bounding box center [143, 654] width 24 height 22
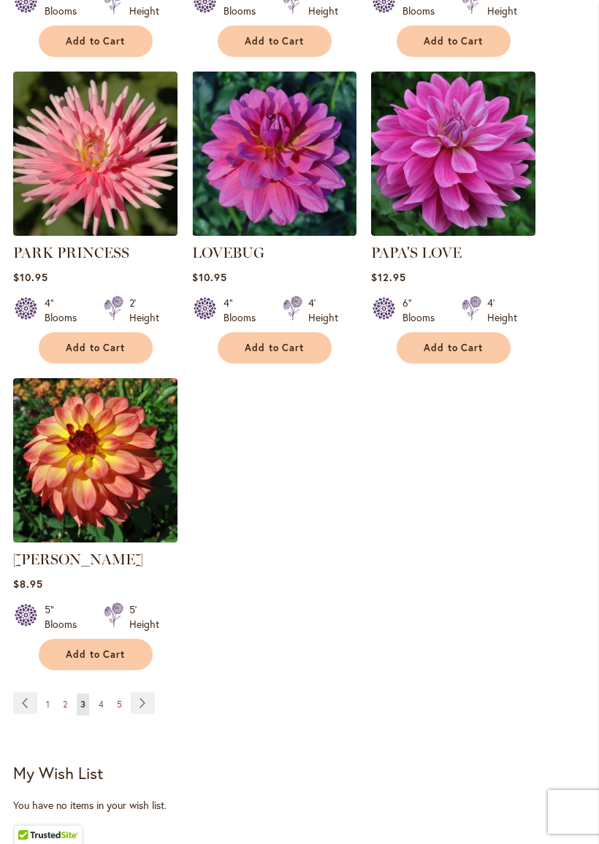
scroll to position [1582, 0]
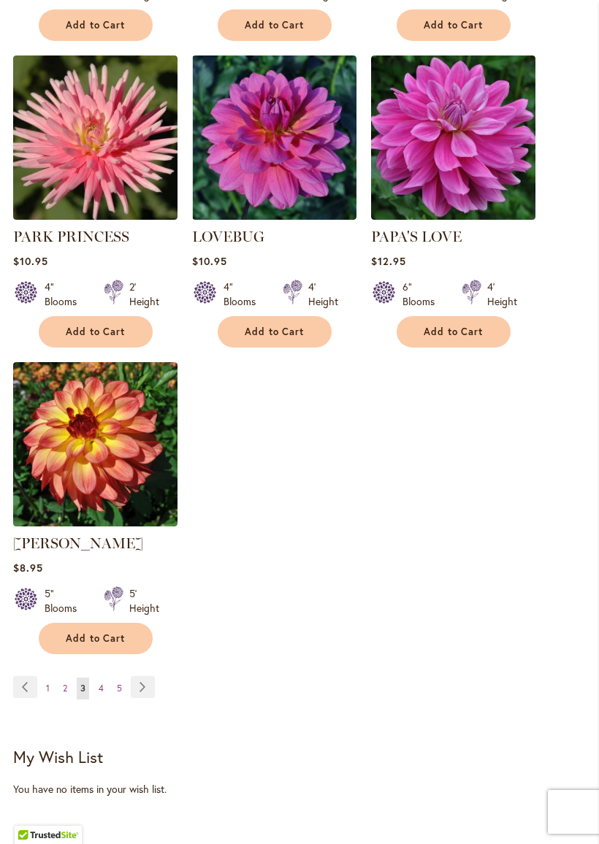
click at [134, 677] on link "Page Next" at bounding box center [143, 687] width 24 height 22
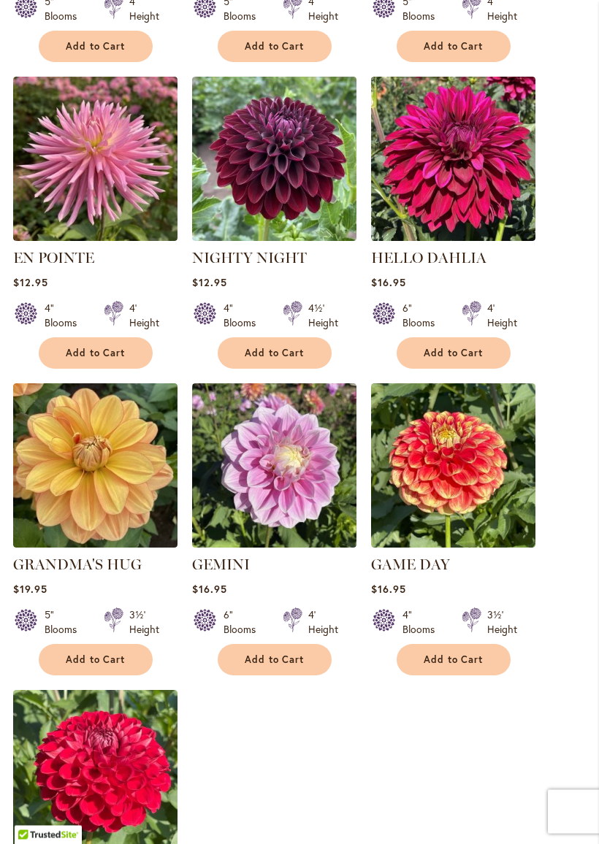
scroll to position [1255, 0]
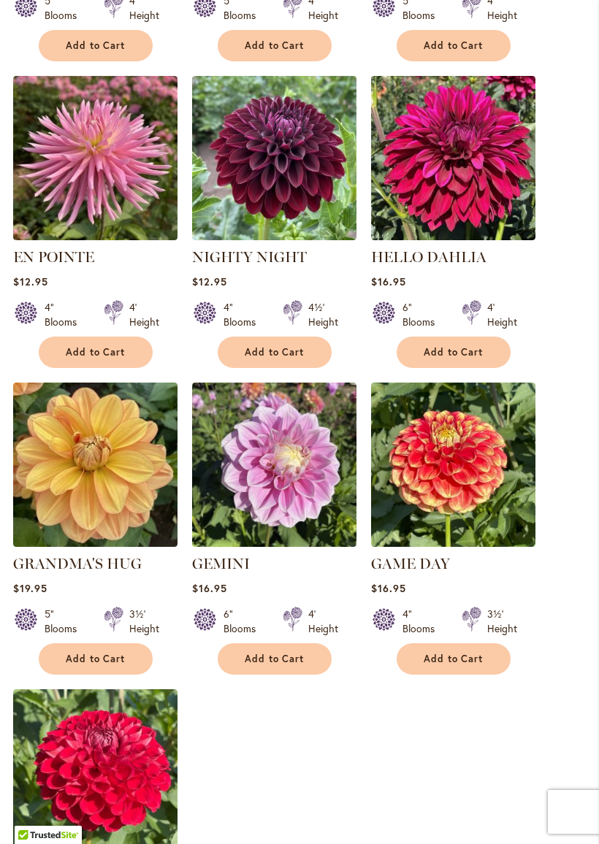
click at [488, 175] on img at bounding box center [453, 158] width 164 height 164
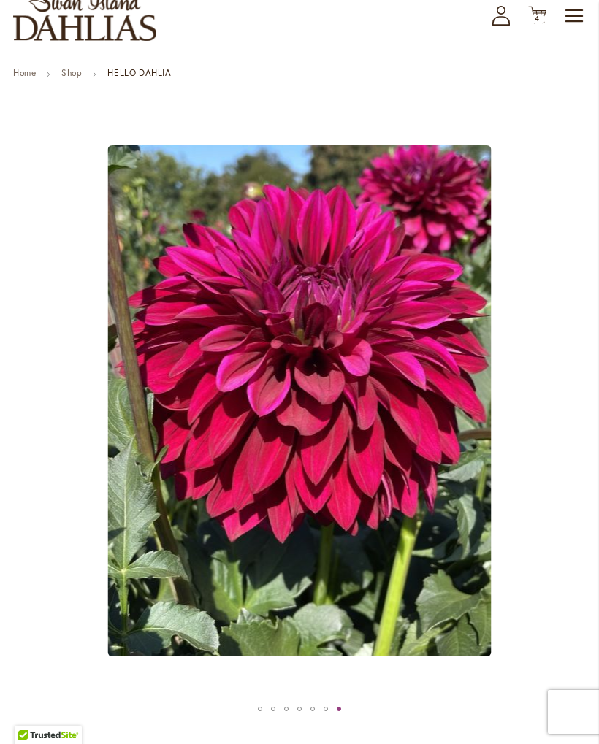
scroll to position [84, 0]
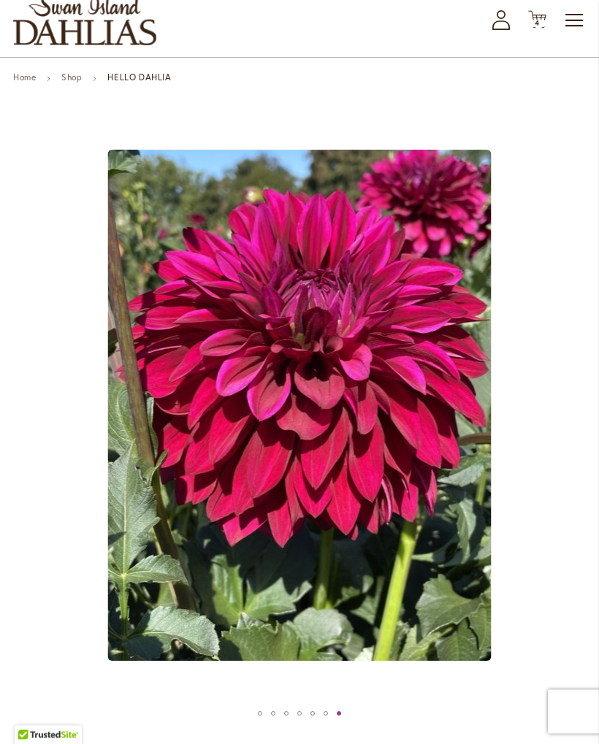
click at [492, 307] on img "Hello Dahlia" at bounding box center [299, 405] width 383 height 511
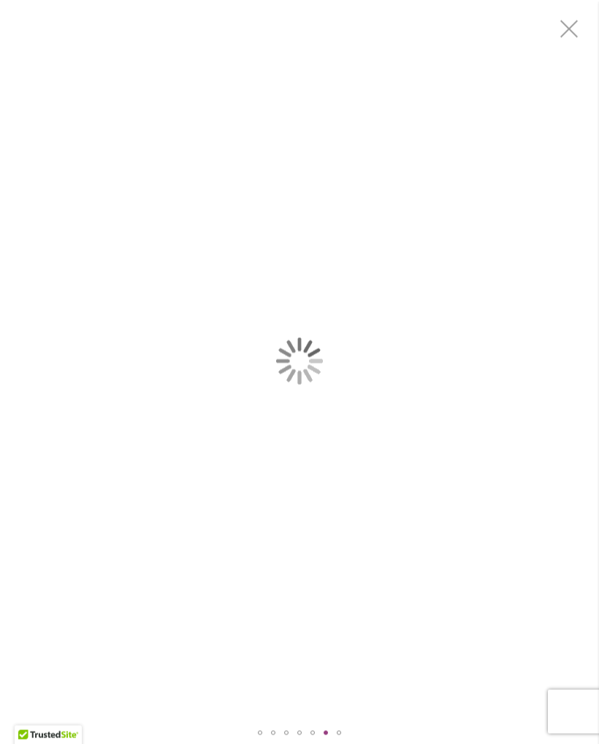
scroll to position [0, 0]
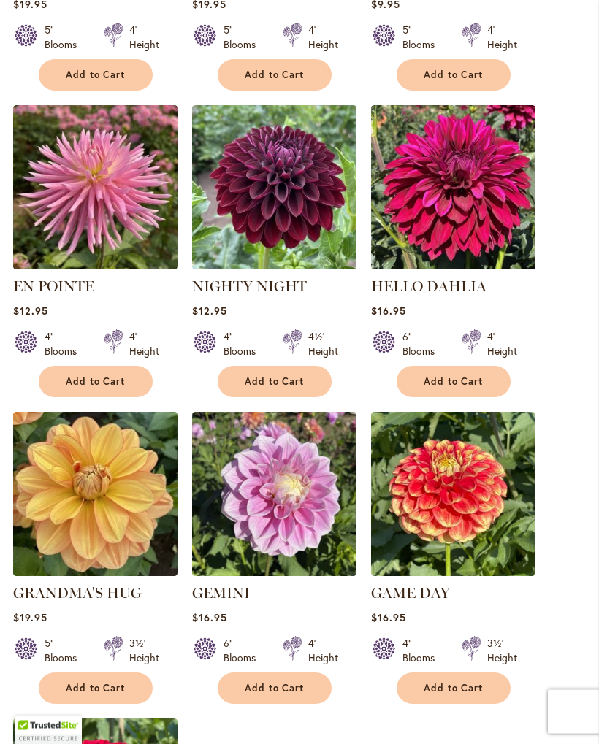
scroll to position [1211, 0]
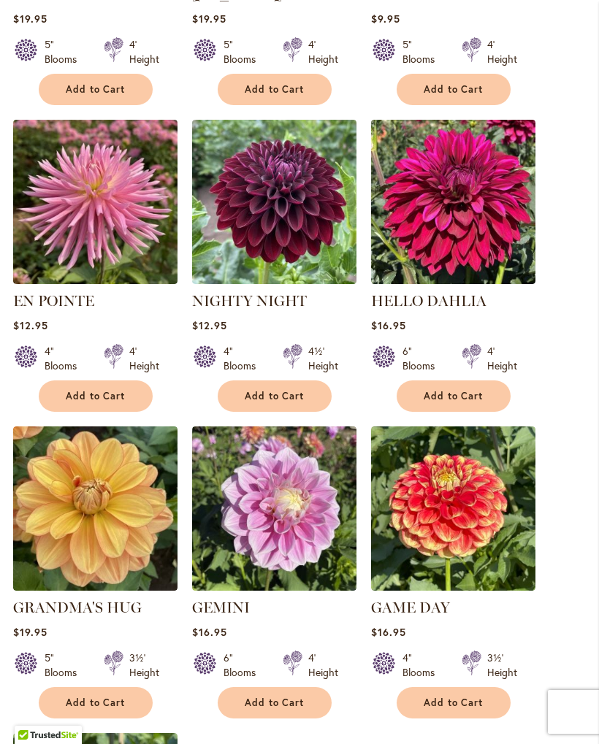
click at [469, 390] on span "Add to Cart" at bounding box center [454, 396] width 60 height 12
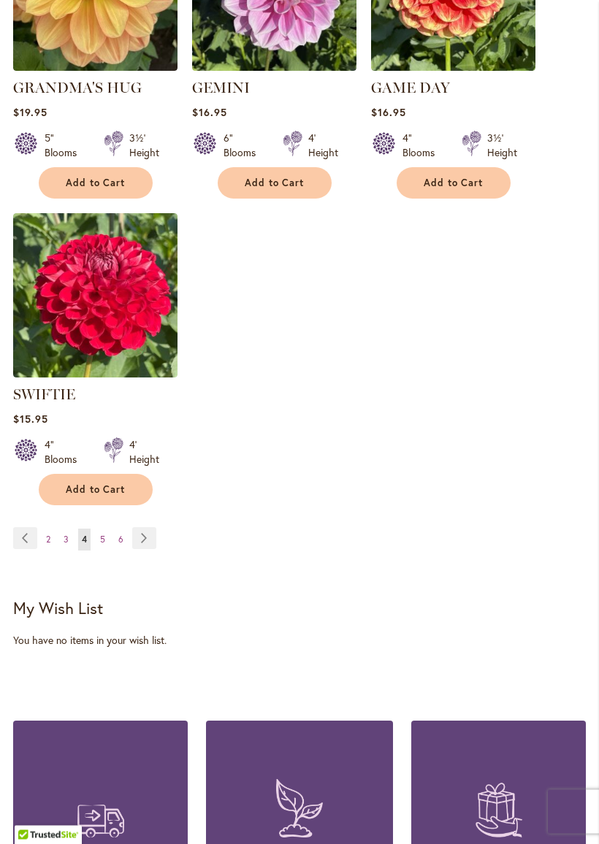
scroll to position [1769, 0]
click at [143, 534] on link "Page Next" at bounding box center [144, 538] width 24 height 22
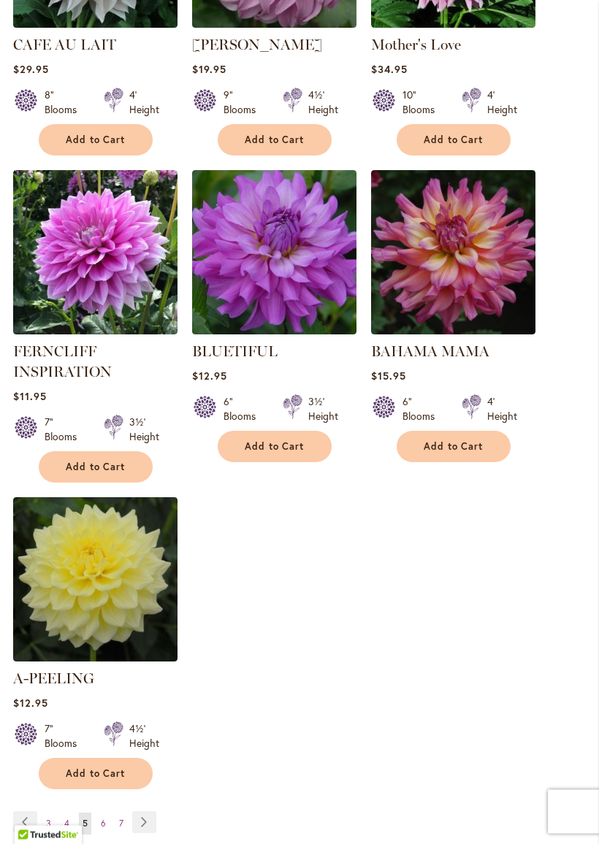
scroll to position [1474, 0]
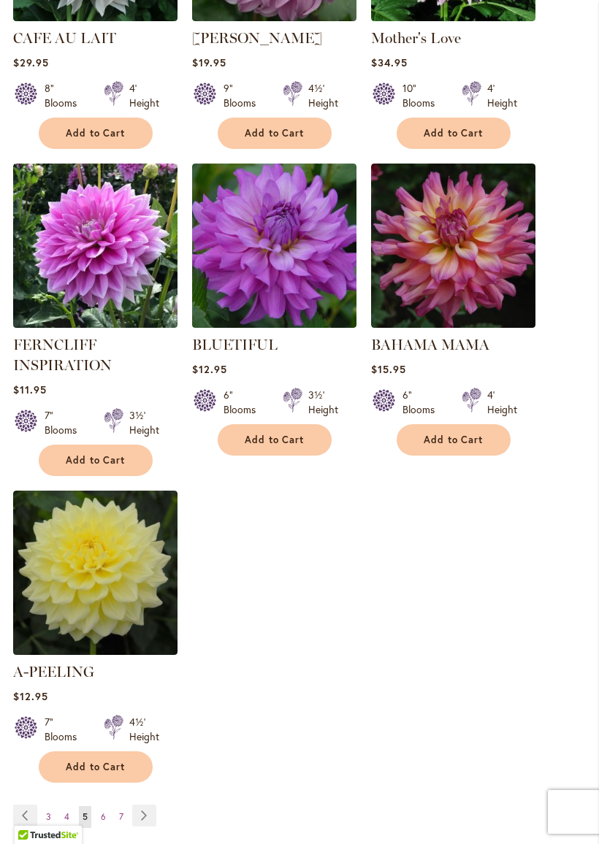
click at [255, 226] on img at bounding box center [274, 246] width 164 height 164
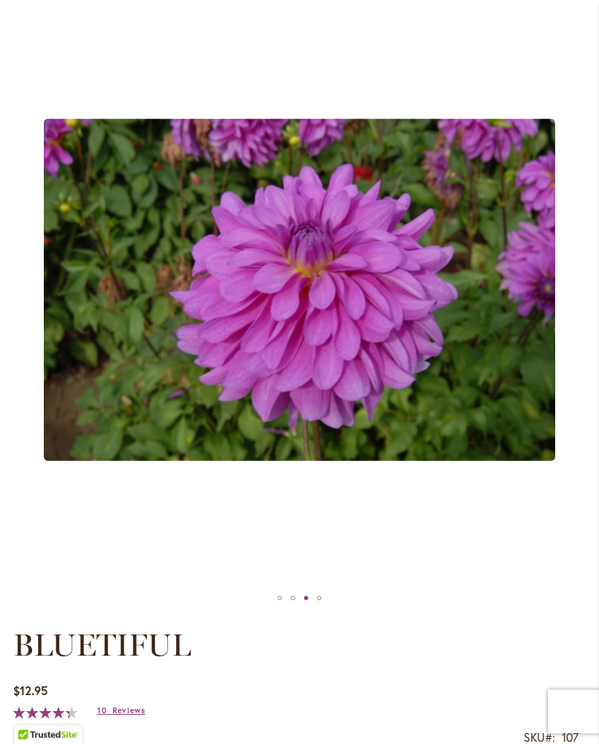
scroll to position [200, 0]
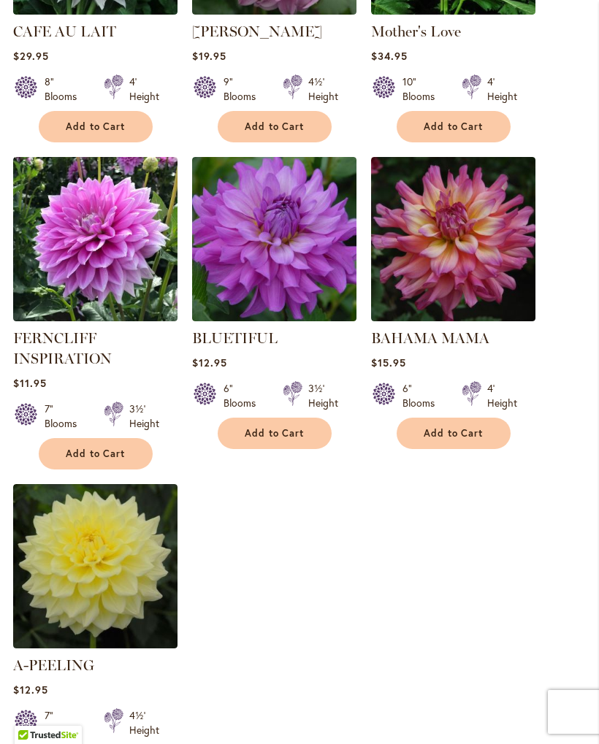
scroll to position [1478, 0]
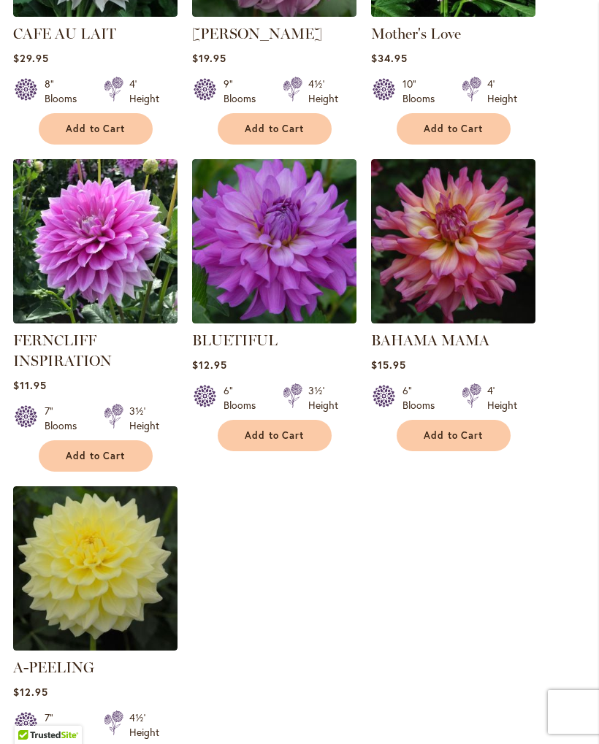
click at [501, 270] on img at bounding box center [453, 241] width 164 height 164
click at [465, 337] on link "BAHAMA MAMA" at bounding box center [430, 341] width 118 height 18
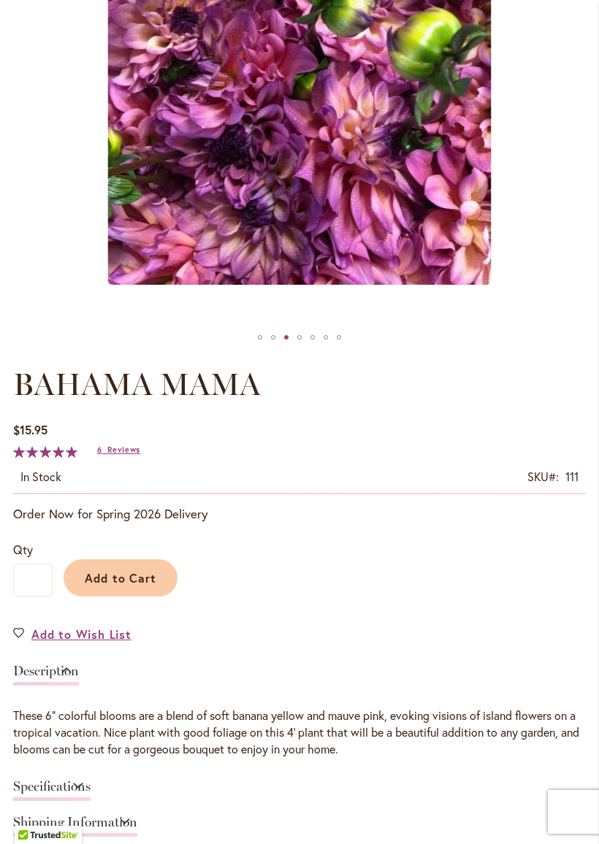
scroll to position [460, 0]
click at [114, 586] on span "Add to Cart" at bounding box center [121, 578] width 72 height 15
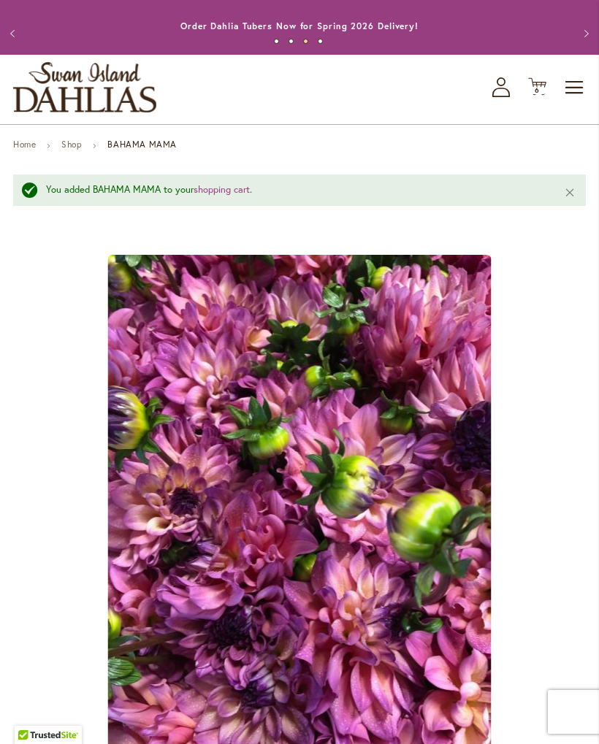
scroll to position [0, 0]
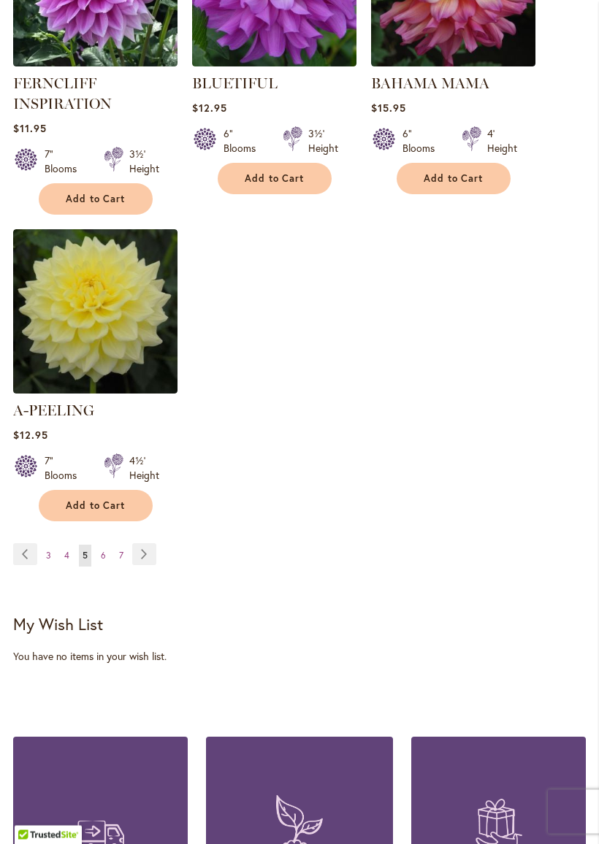
scroll to position [1736, 0]
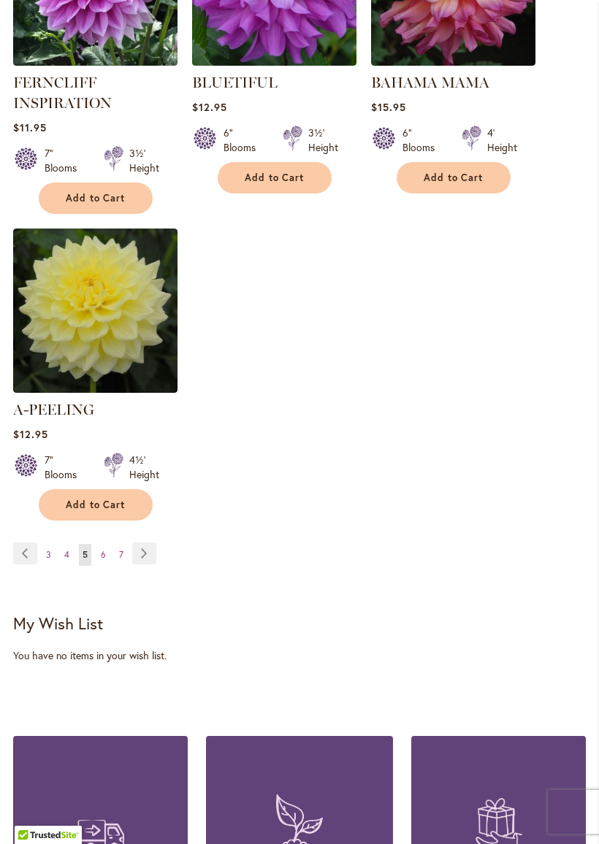
click at [141, 554] on link "Page Next" at bounding box center [144, 554] width 24 height 22
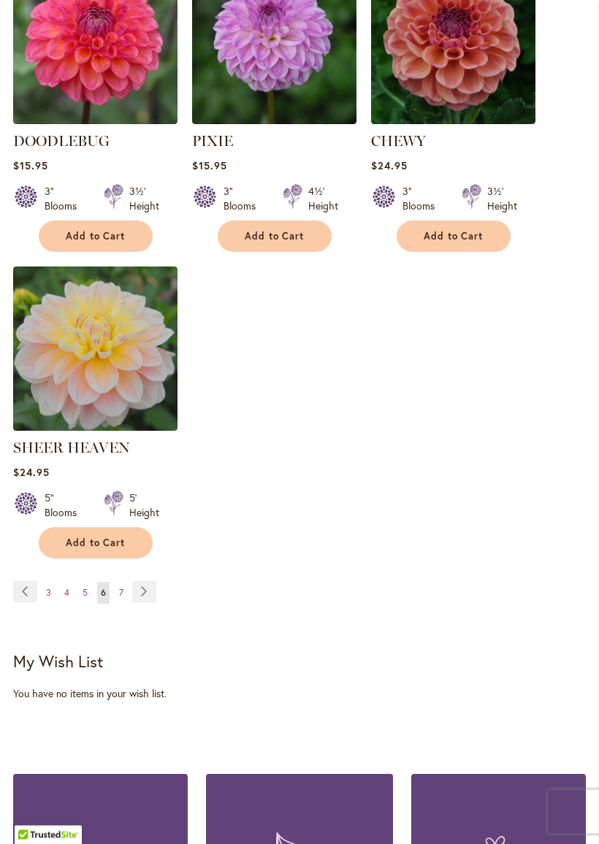
scroll to position [1700, 0]
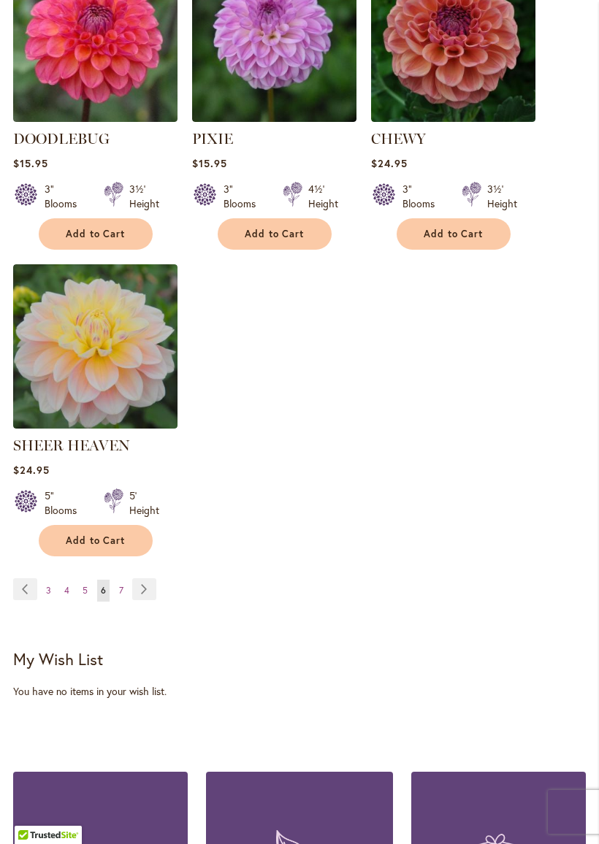
click at [145, 588] on link "Page Next" at bounding box center [144, 589] width 24 height 22
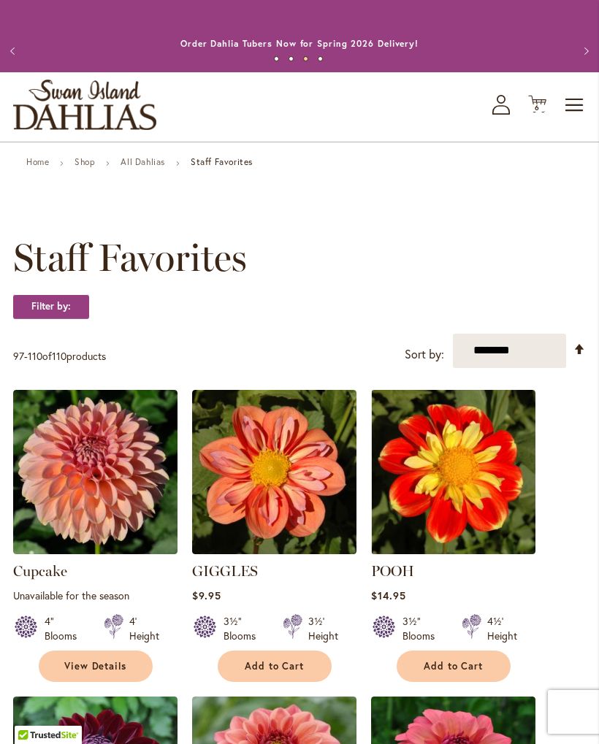
click at [531, 112] on span "6 6 items" at bounding box center [537, 107] width 15 height 7
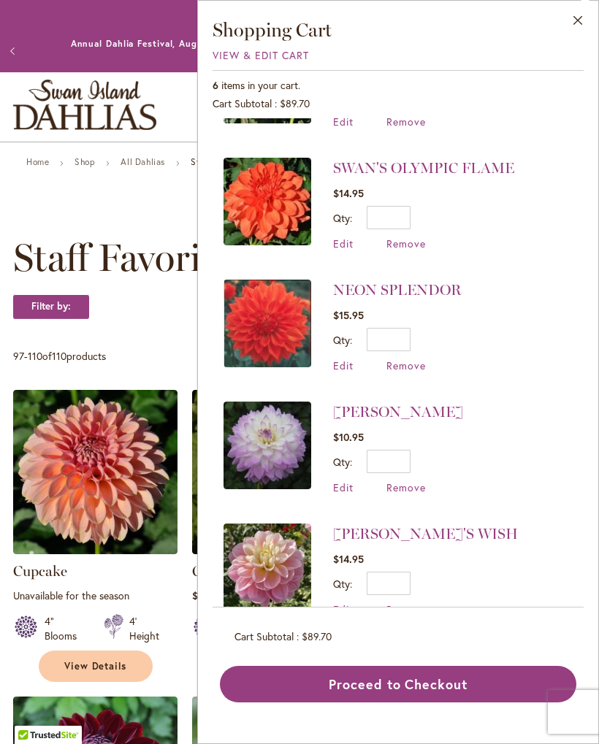
scroll to position [203, 0]
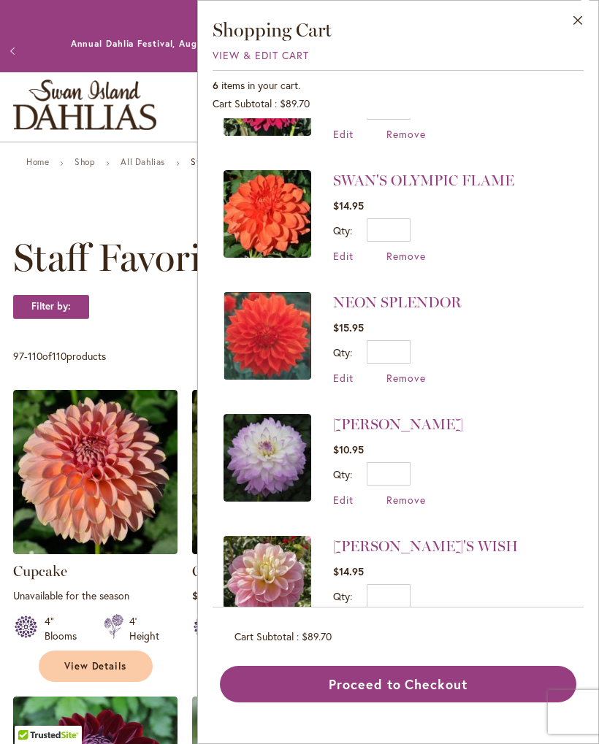
click at [259, 350] on img at bounding box center [267, 336] width 88 height 88
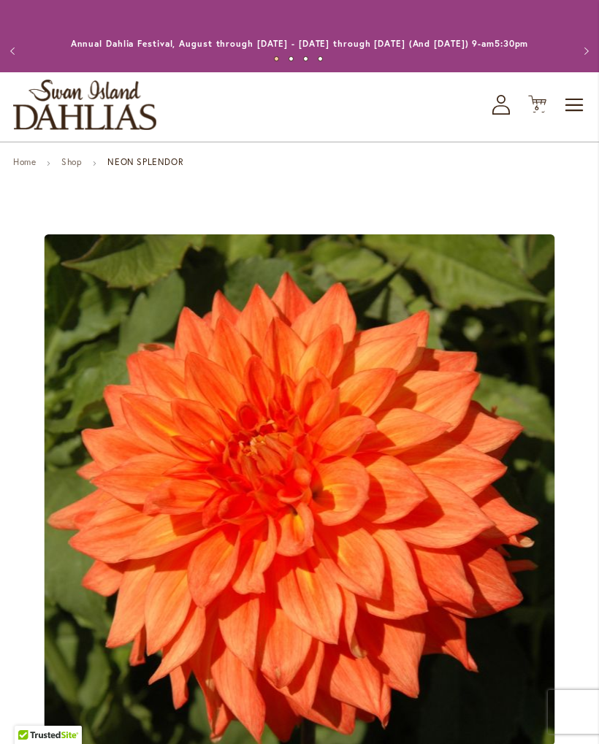
click at [279, 61] on button "1" at bounding box center [276, 58] width 5 height 5
click at [10, 56] on button "Previous" at bounding box center [14, 51] width 29 height 29
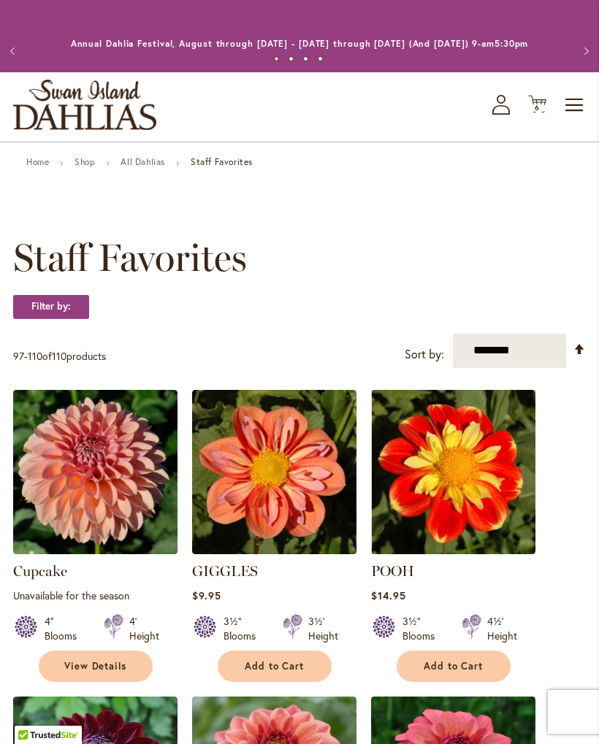
click at [139, 167] on link "All Dahlias" at bounding box center [143, 161] width 45 height 11
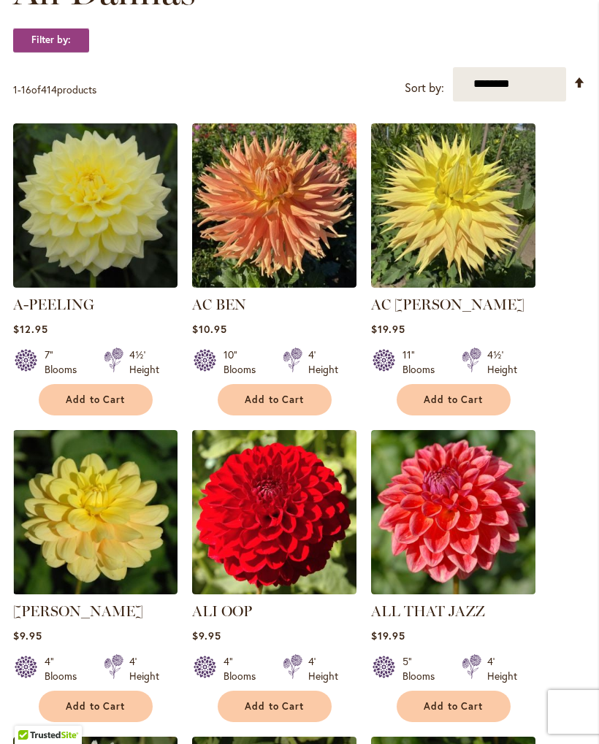
scroll to position [435, 0]
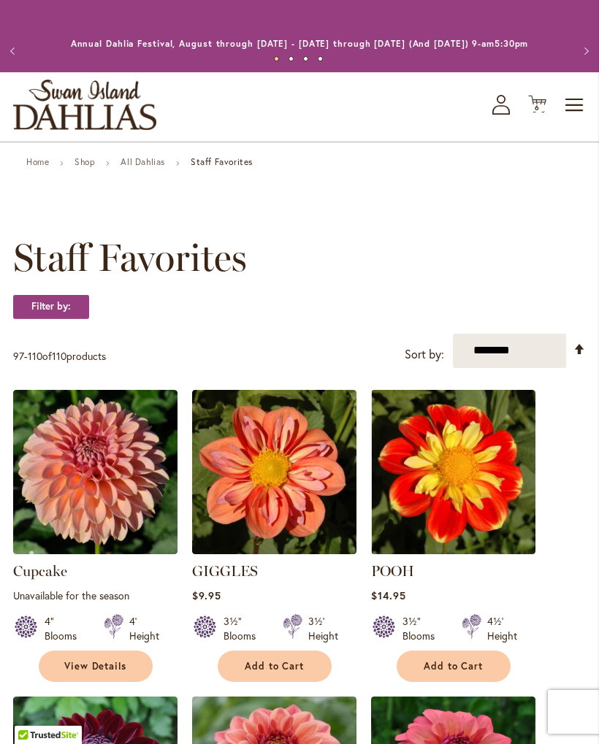
click at [141, 167] on link "All Dahlias" at bounding box center [143, 161] width 45 height 11
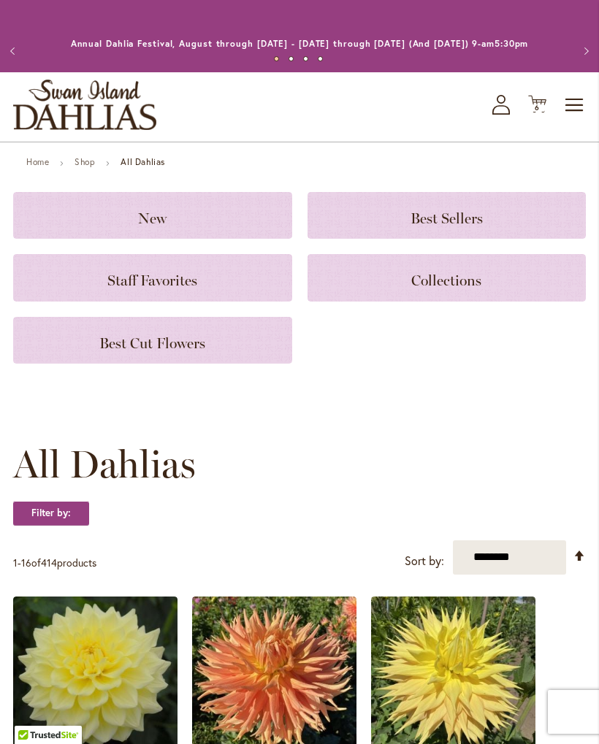
click at [508, 286] on h3 "Collections" at bounding box center [447, 278] width 244 height 16
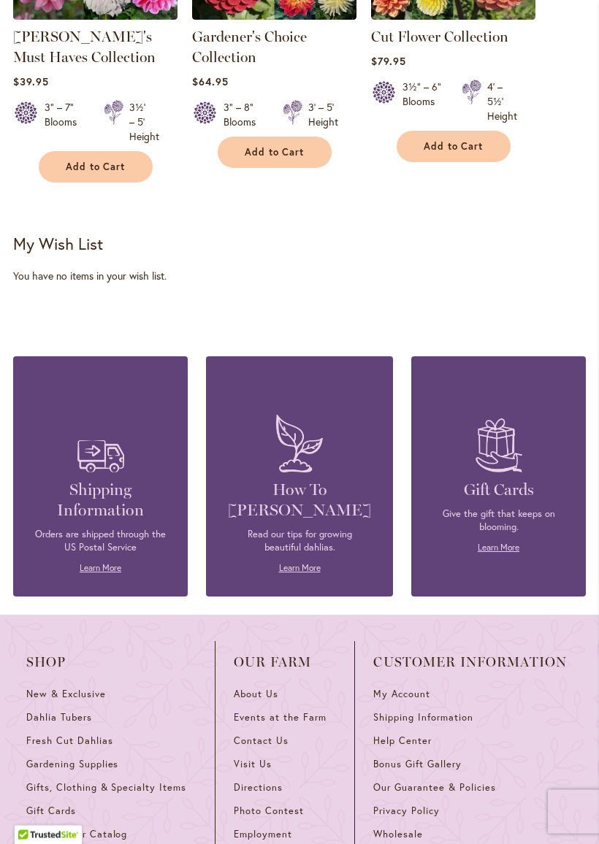
scroll to position [877, 0]
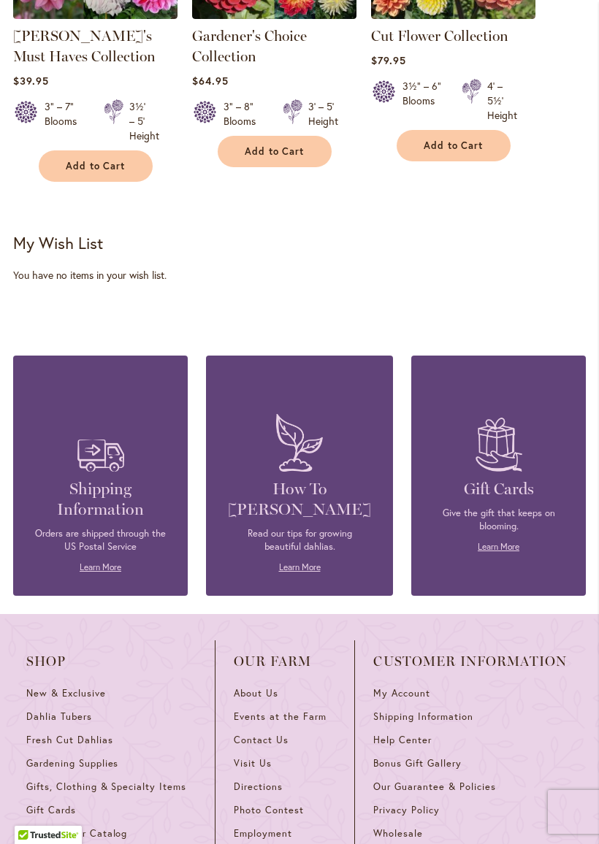
click at [97, 573] on link "Learn More" at bounding box center [101, 567] width 42 height 11
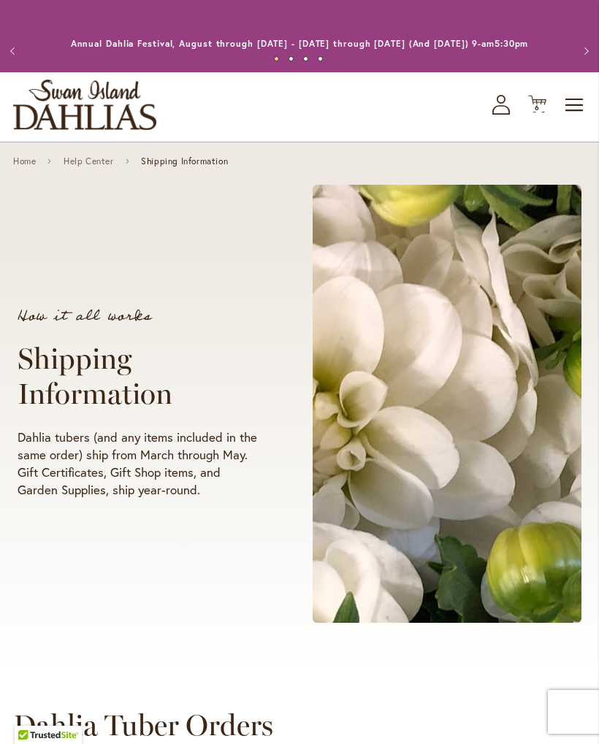
click at [19, 66] on button "Previous" at bounding box center [14, 51] width 29 height 29
click at [66, 115] on img "store logo" at bounding box center [84, 105] width 143 height 50
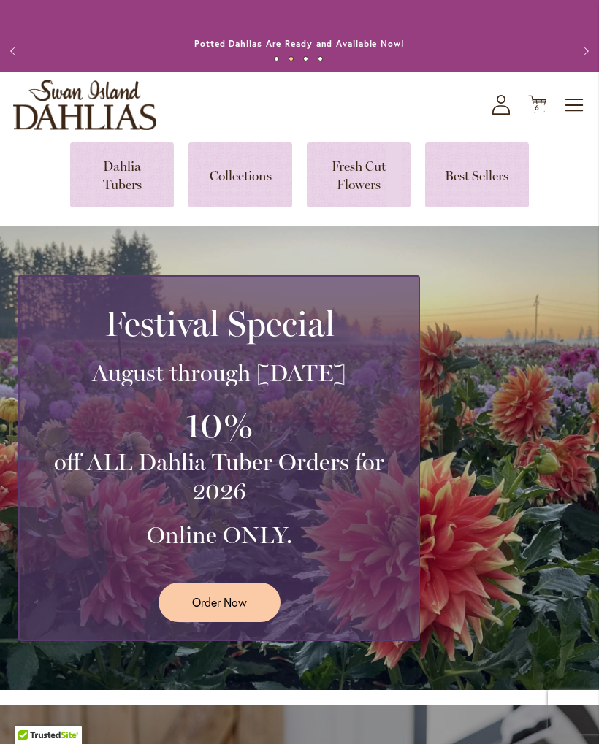
click at [52, 126] on img "store logo" at bounding box center [84, 105] width 143 height 50
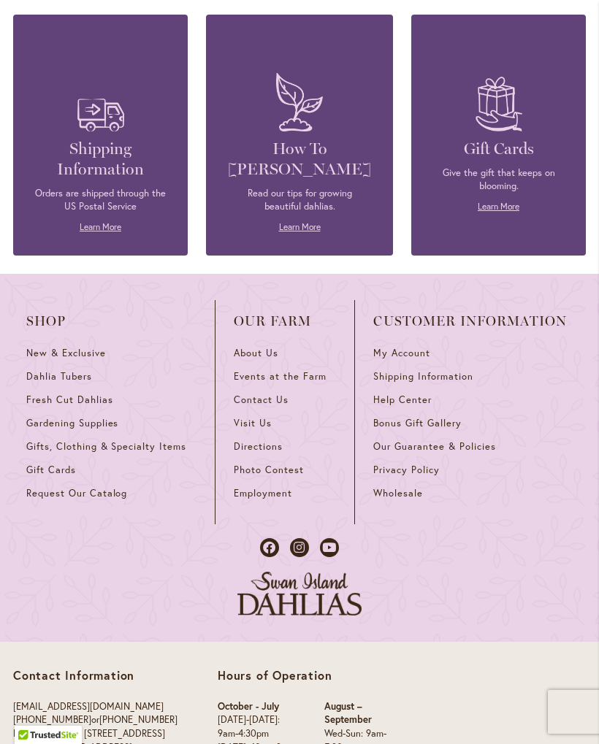
scroll to position [5998, 0]
